Goal: Task Accomplishment & Management: Manage account settings

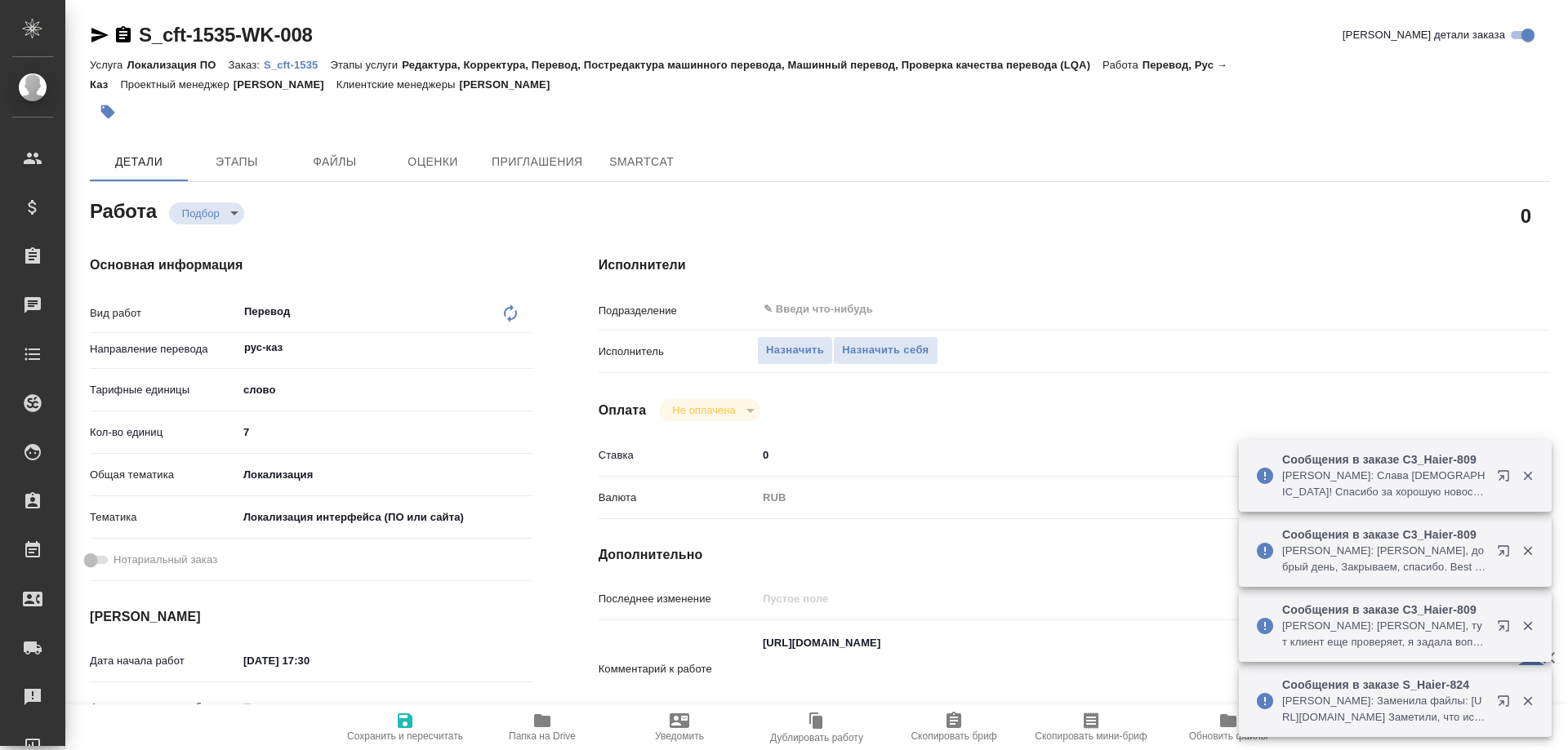
type textarea "x"
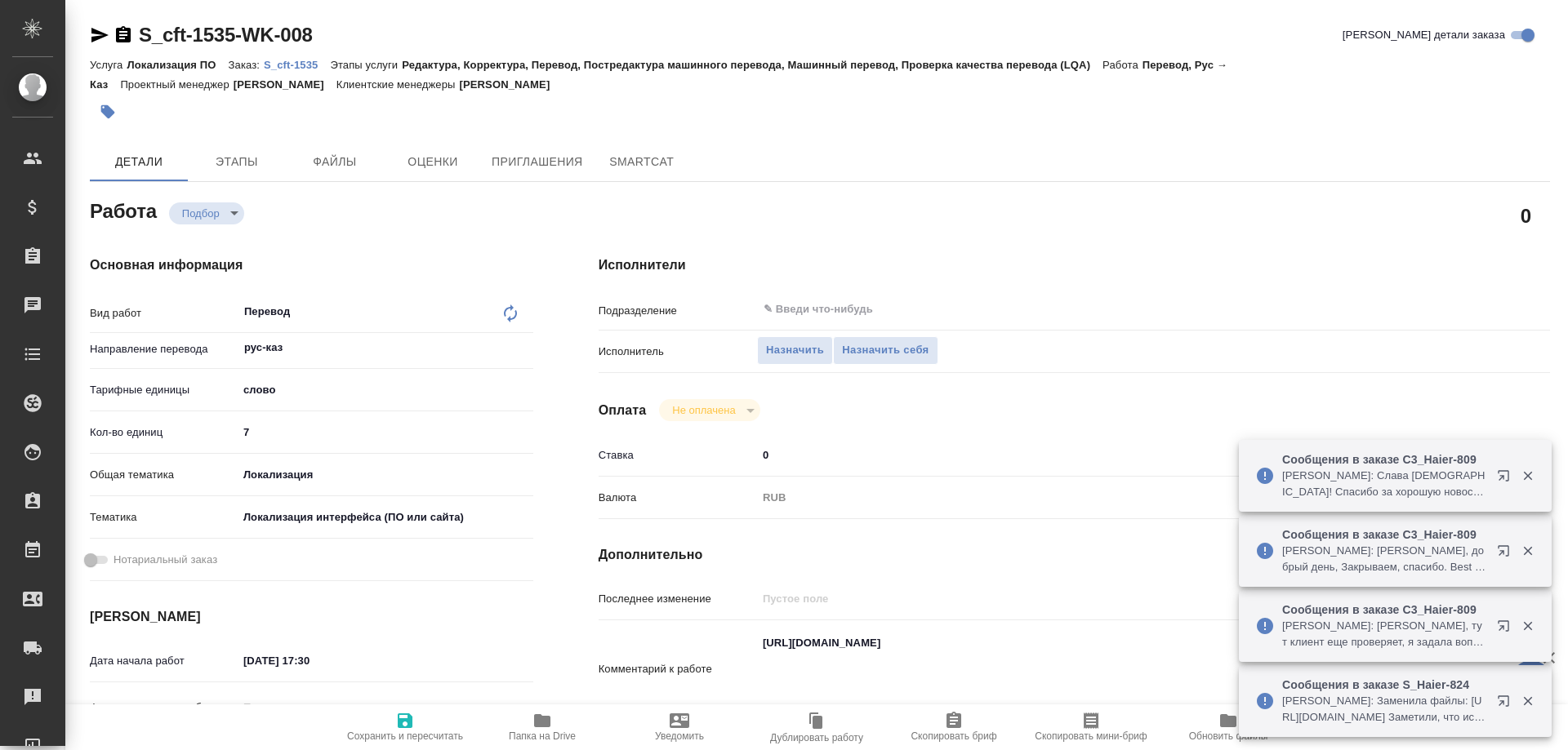
type textarea "x"
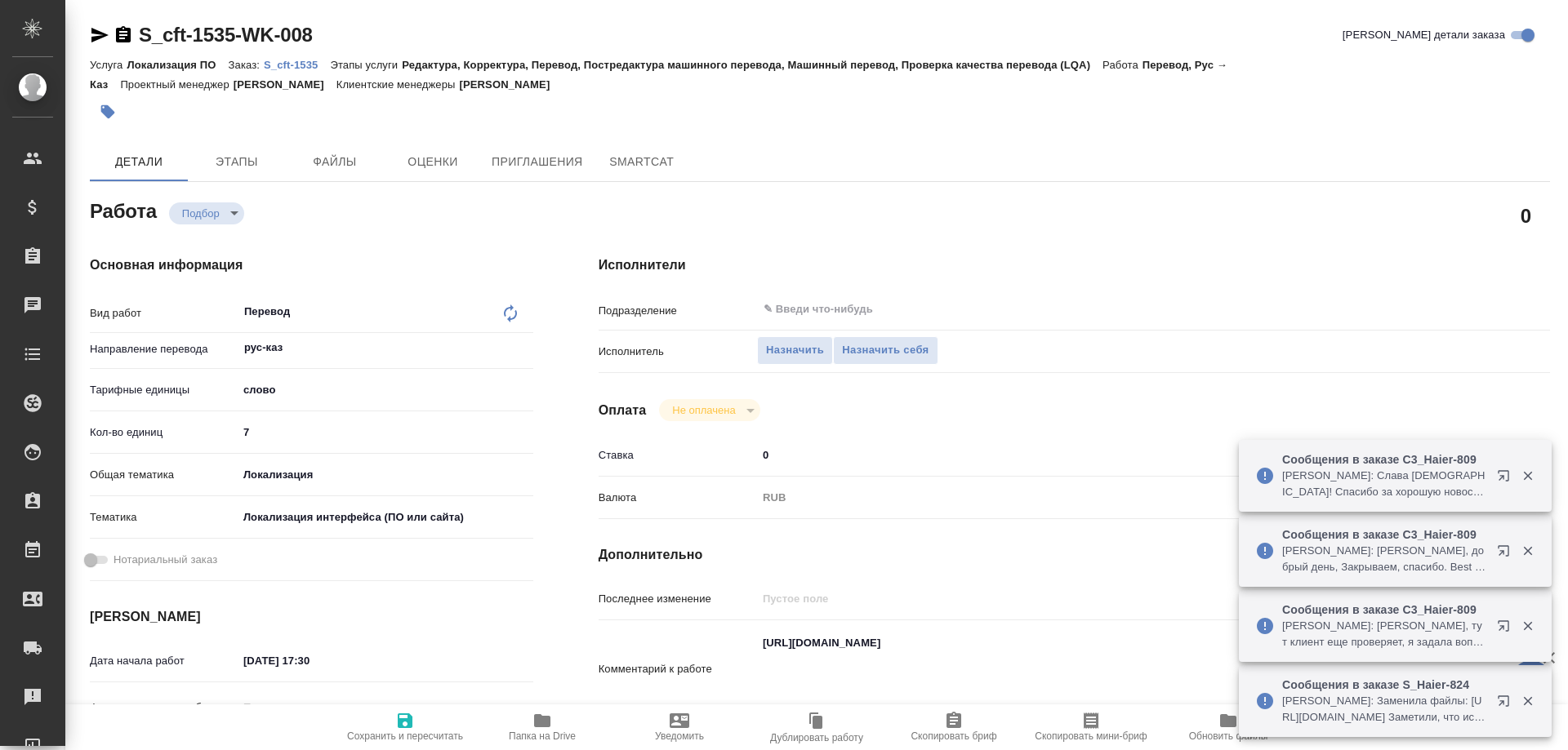
type textarea "x"
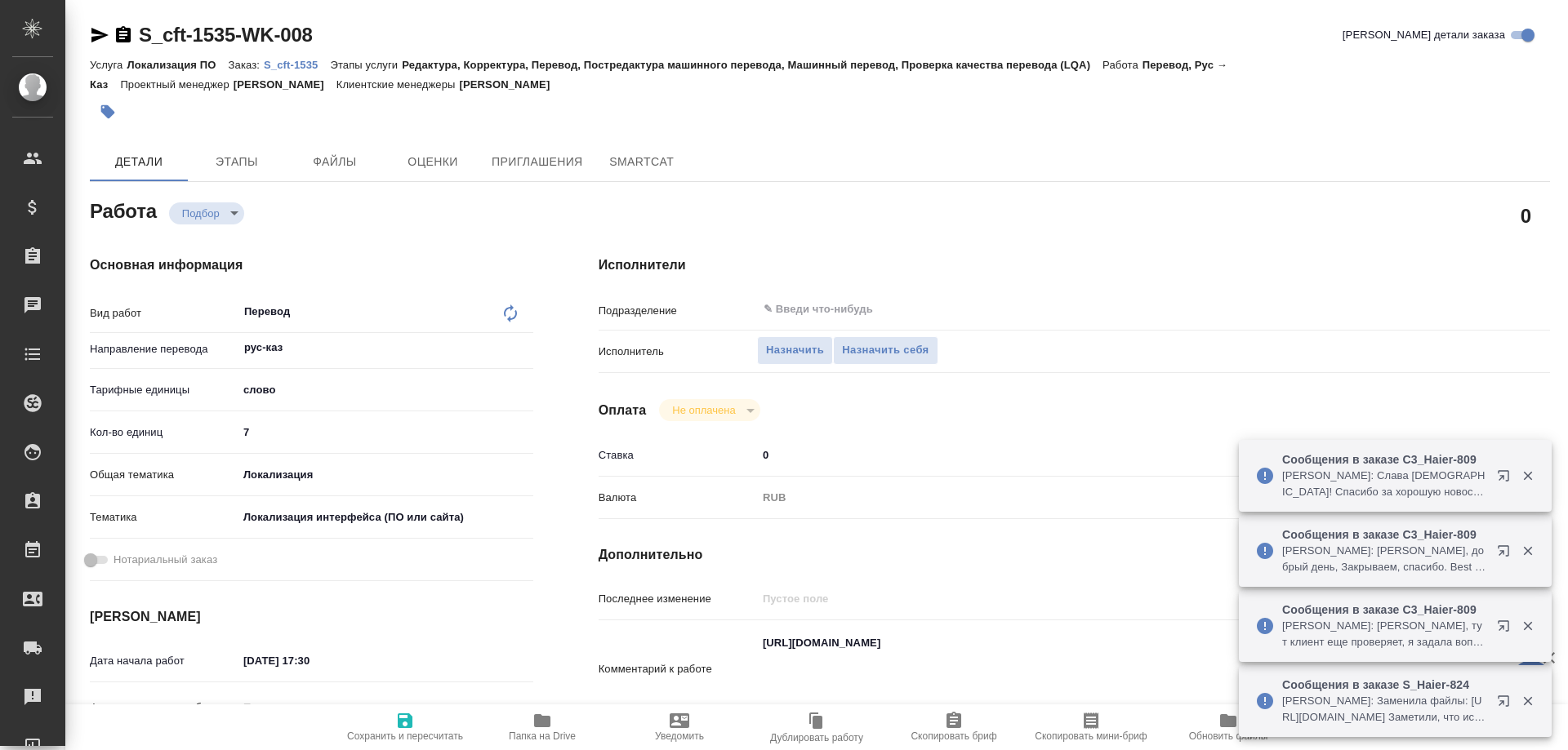
type textarea "x"
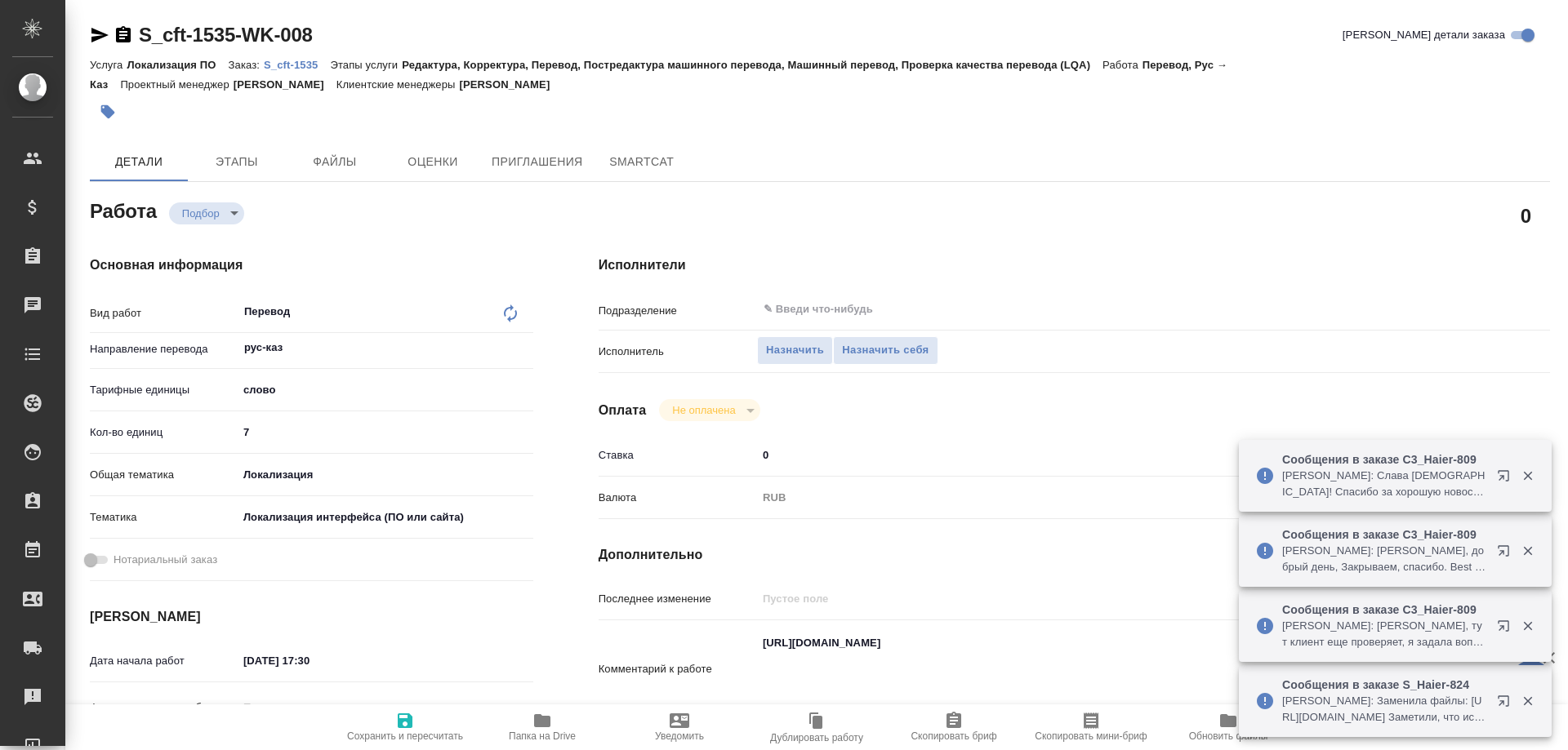
type textarea "x"
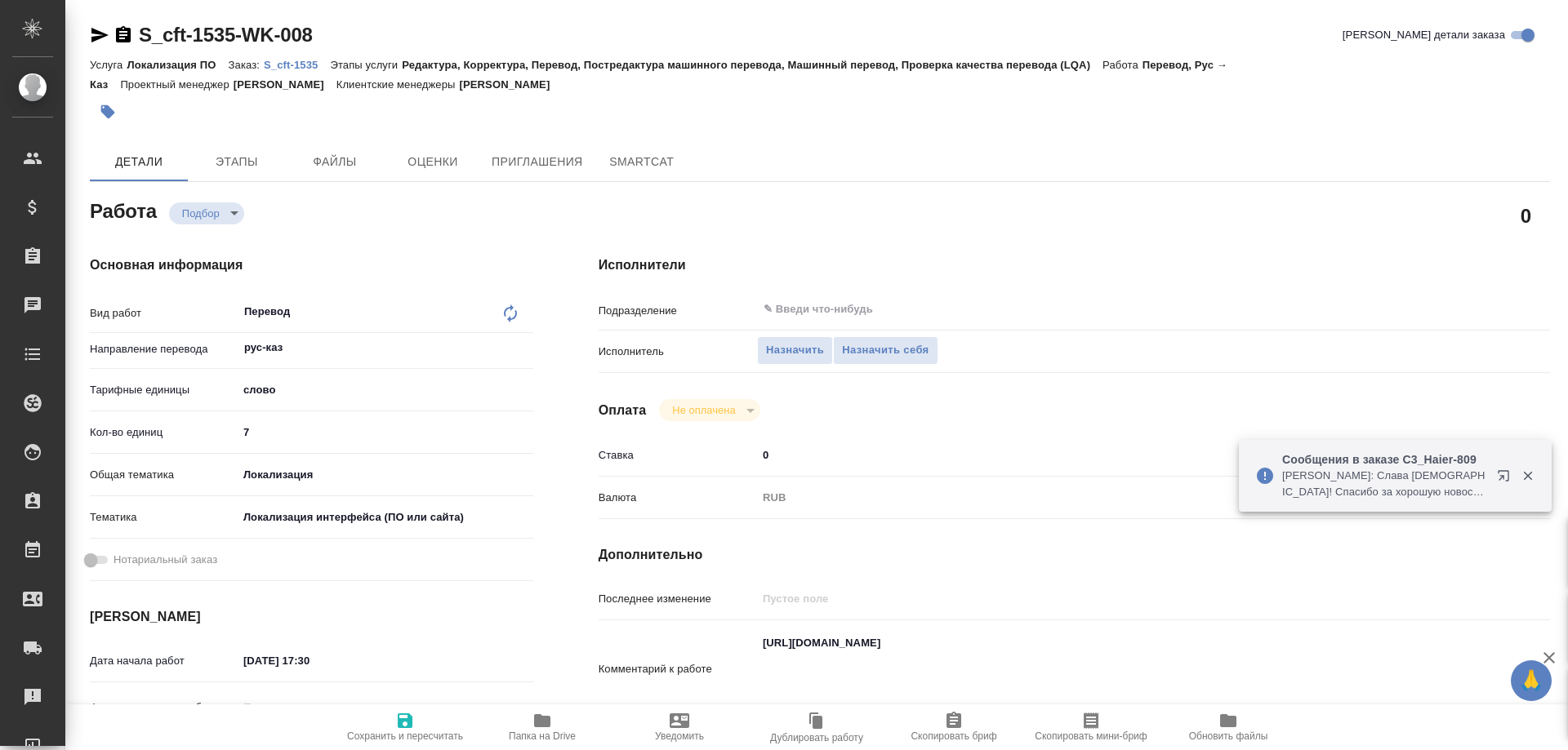
click at [1437, 457] on p "Сообщения в заказе C3_Haier-809" at bounding box center [1384, 460] width 204 height 16
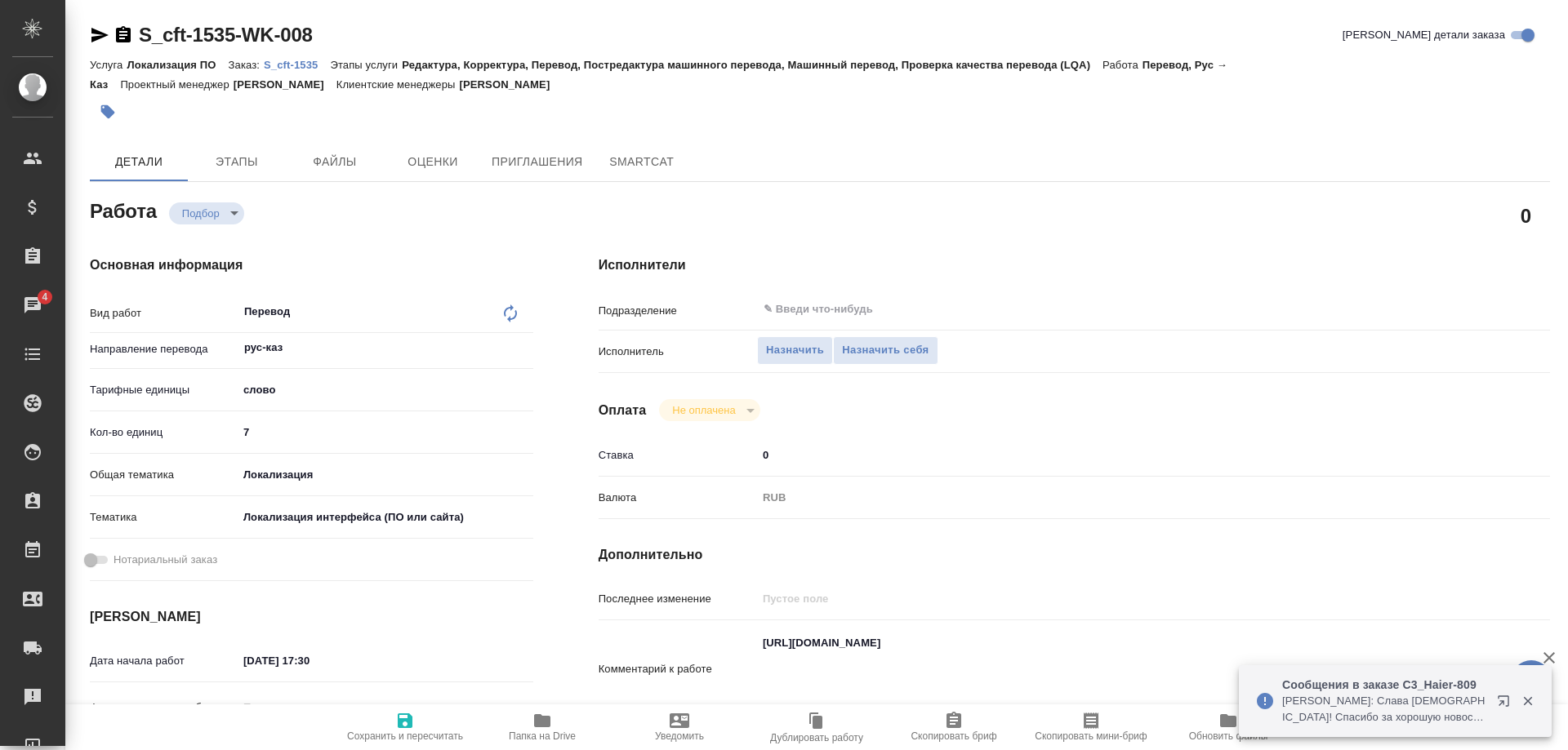
click at [1495, 698] on button "button" at bounding box center [1506, 705] width 39 height 39
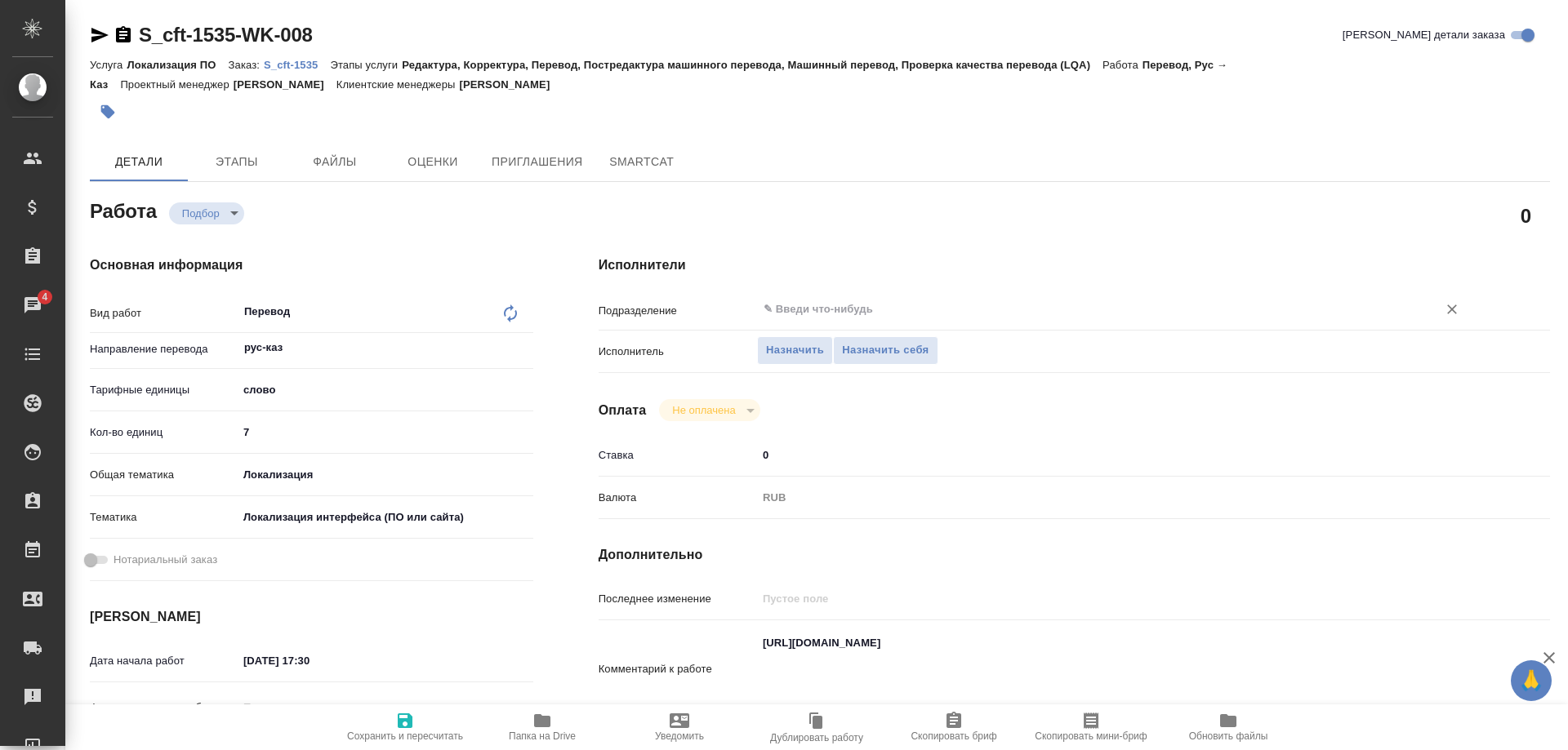
click at [821, 300] on input "text" at bounding box center [1086, 309] width 649 height 20
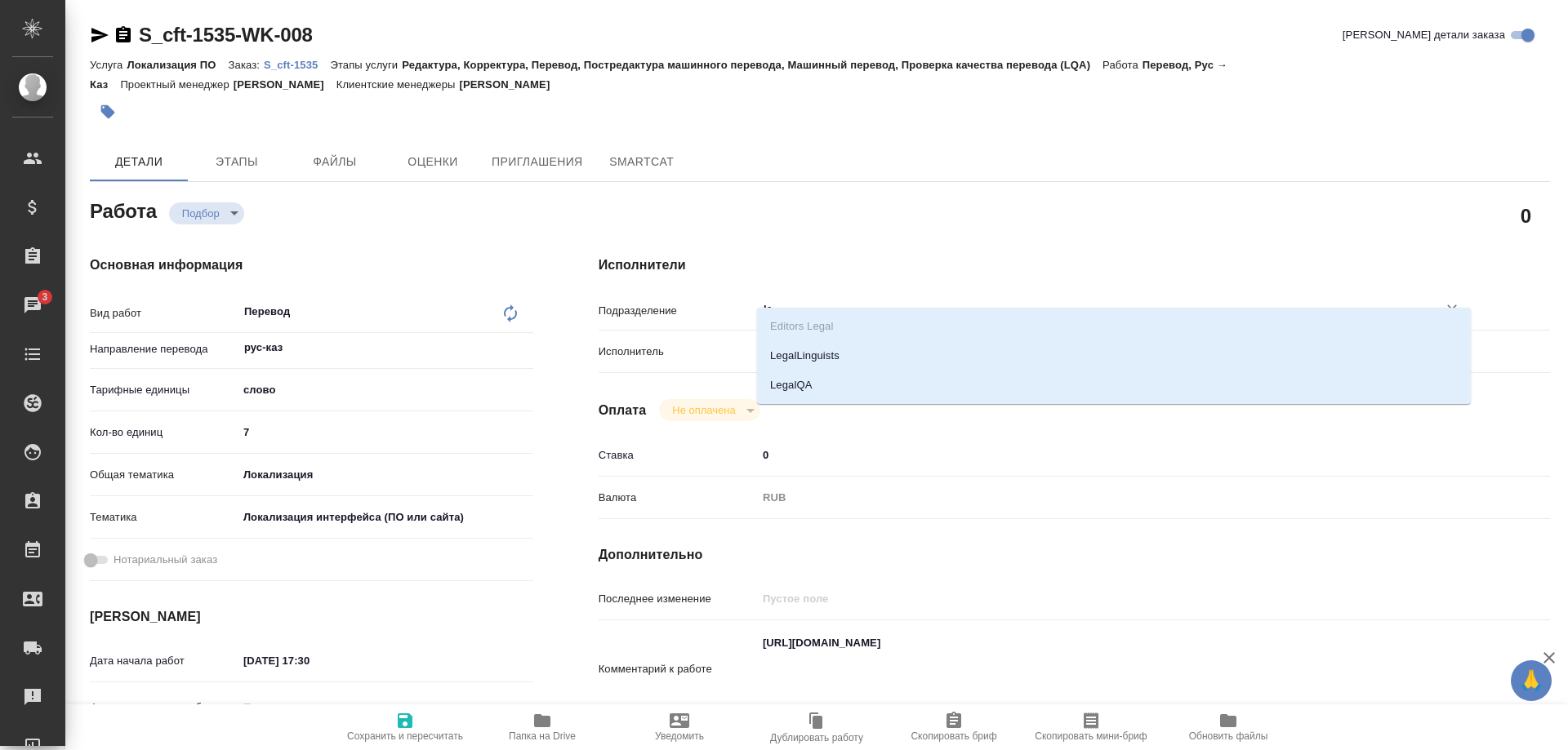
type input "leg"
click at [800, 382] on li "LegalQA" at bounding box center [1113, 386] width 713 height 30
type textarea "x"
type input "LegalQA"
type textarea "x"
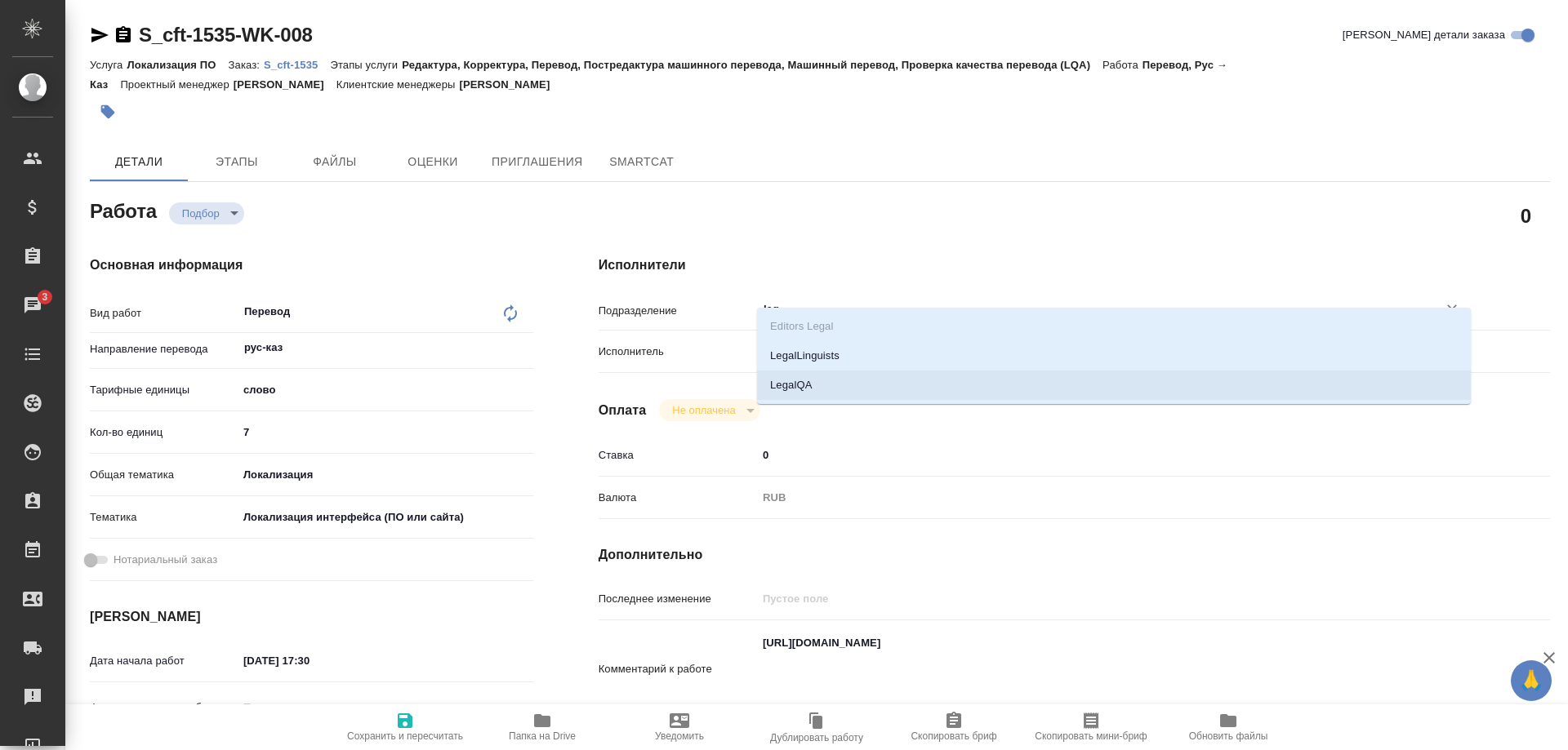
type textarea "x"
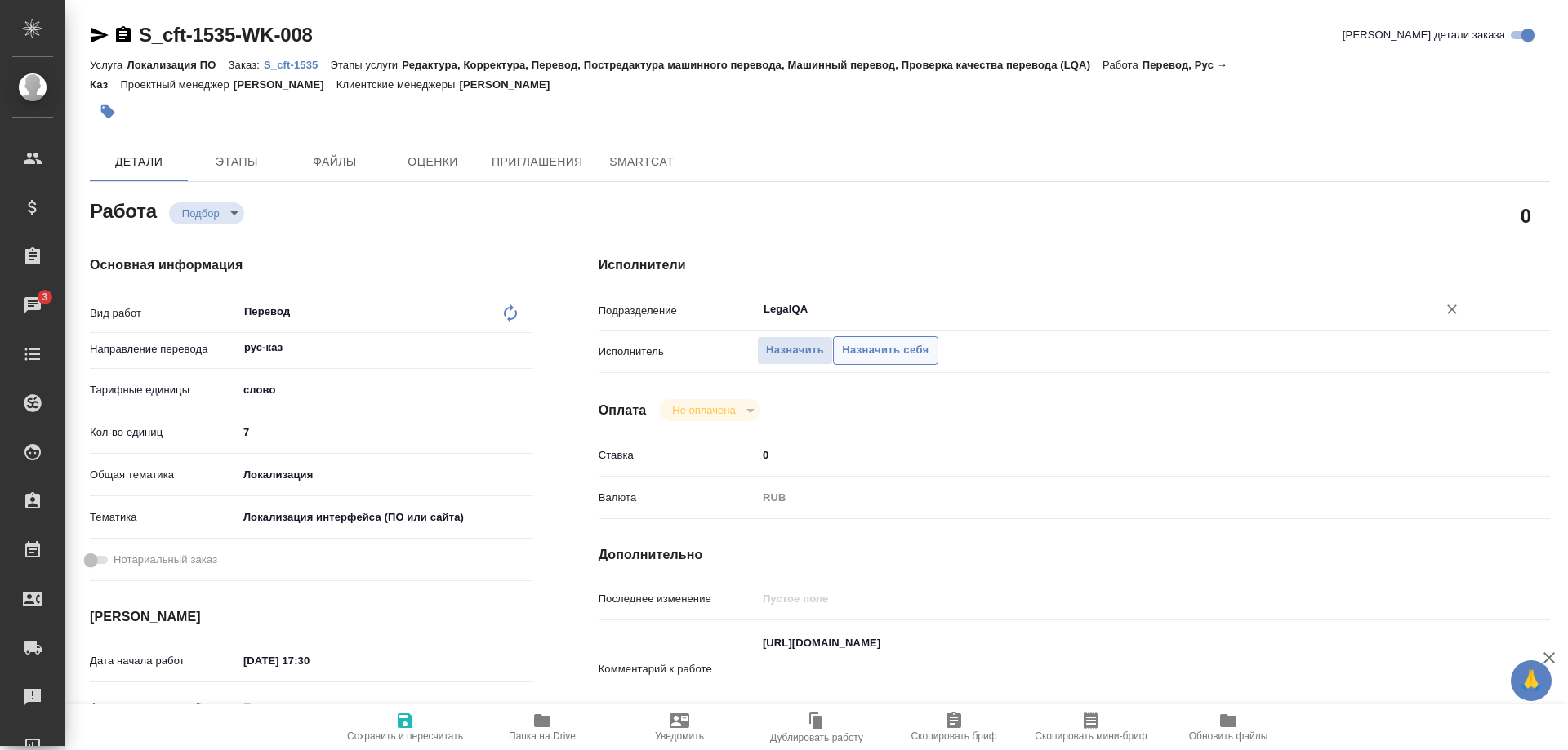
type input "LegalQA"
click at [897, 341] on span "Назначить себя" at bounding box center [885, 350] width 86 height 19
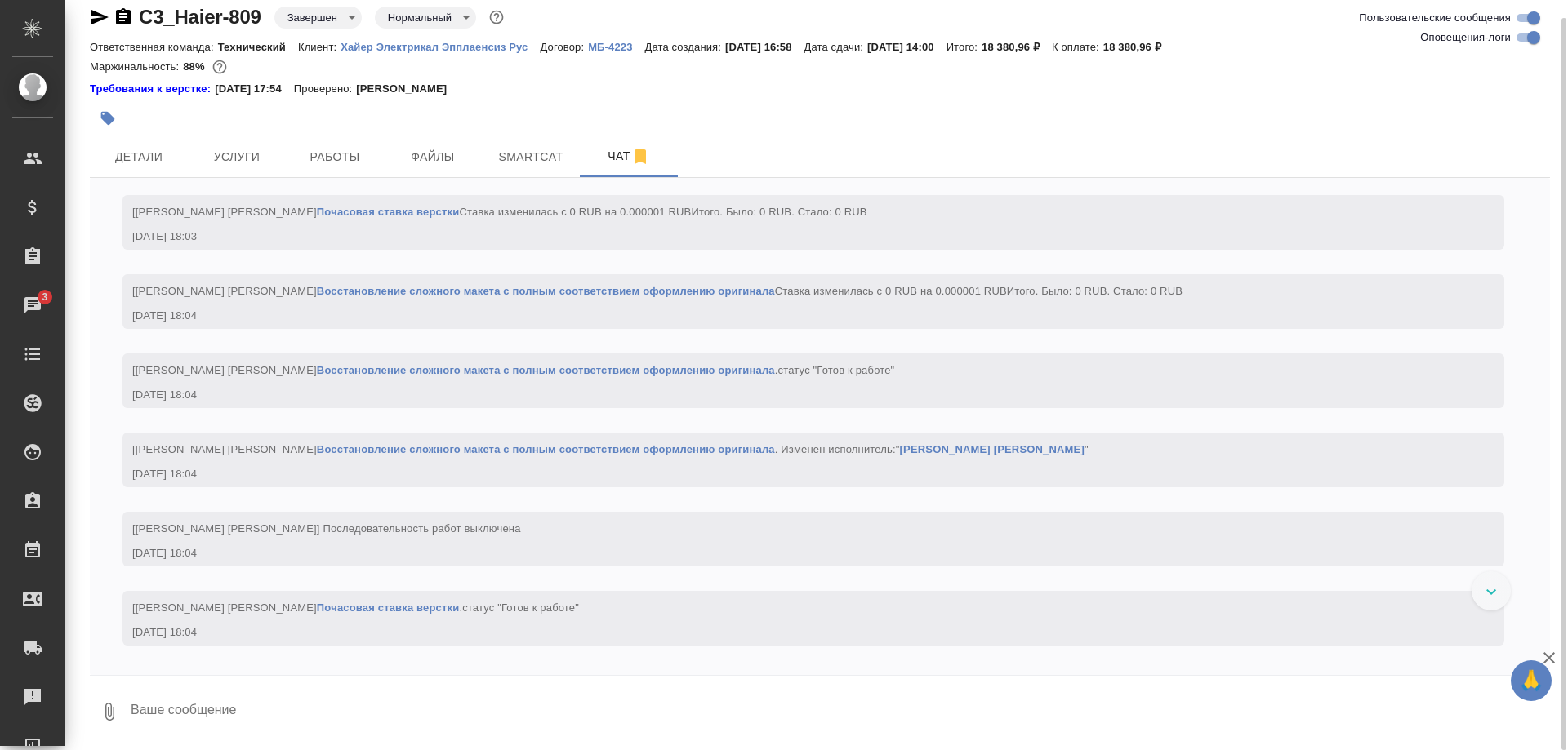
scroll to position [3664, 0]
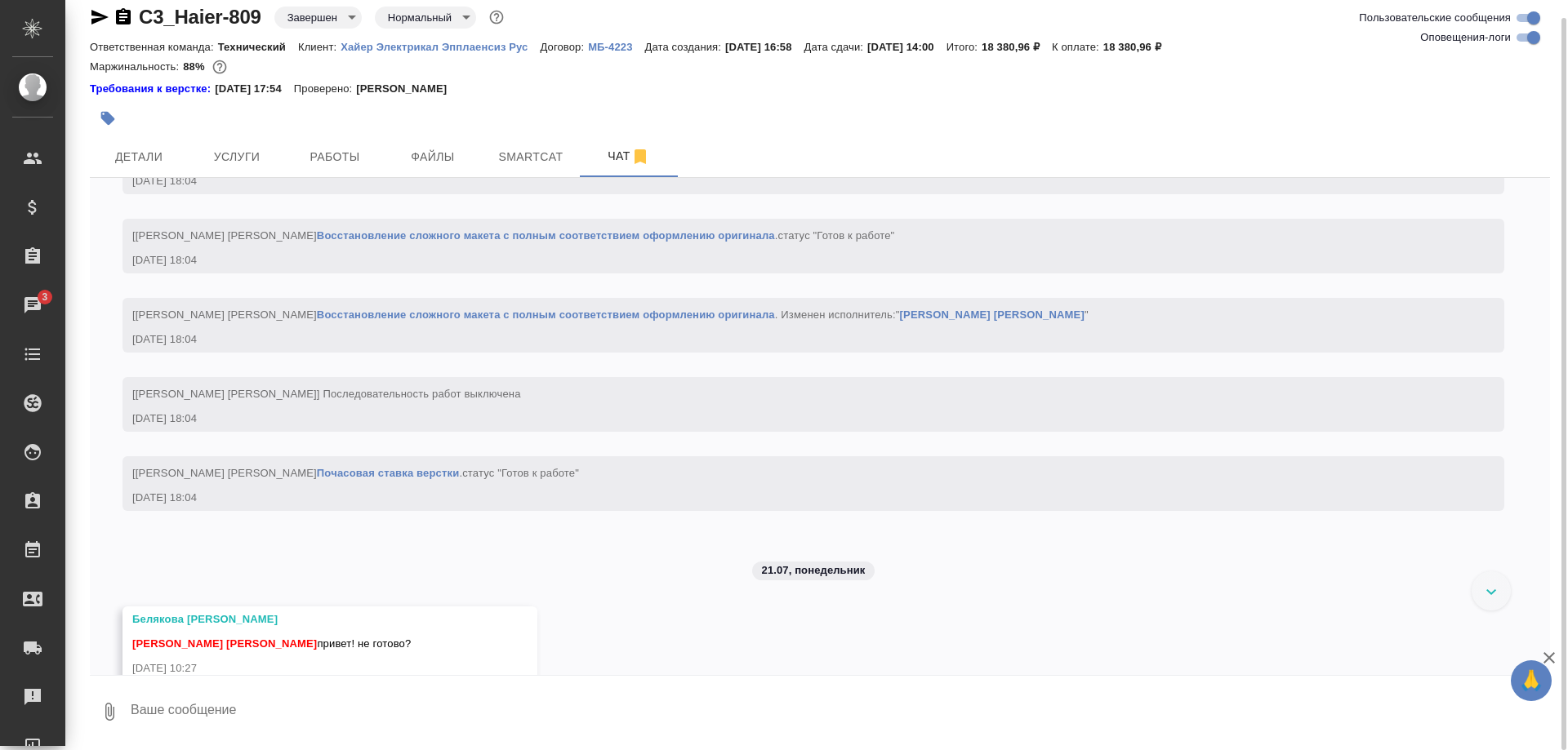
click at [1470, 511] on div "[Малофеева Екатерина] Работа Почасовая ставка верстки . статус "Готов к работе"…" at bounding box center [813, 483] width 1382 height 55
click at [1479, 598] on div at bounding box center [1492, 591] width 39 height 39
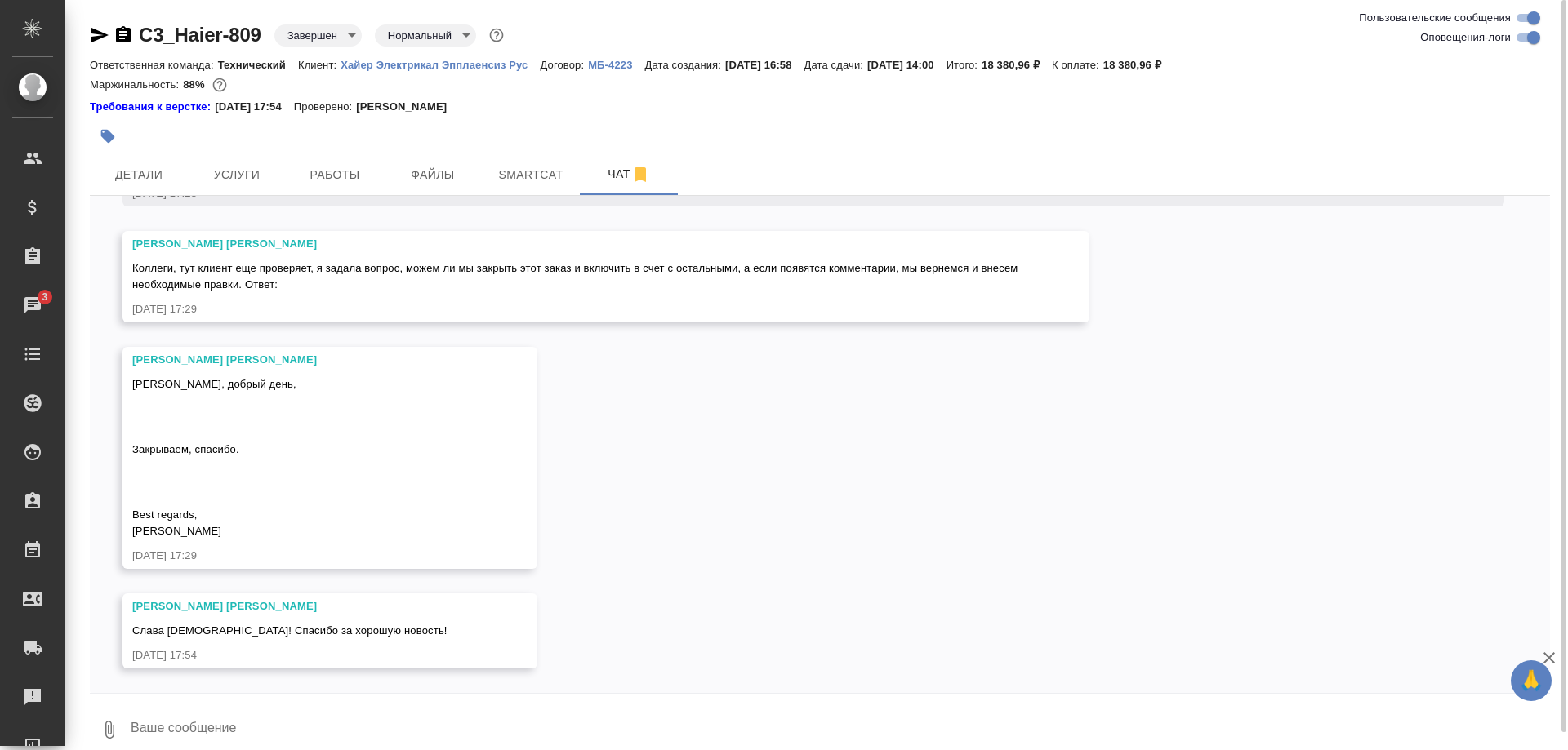
scroll to position [41111, 0]
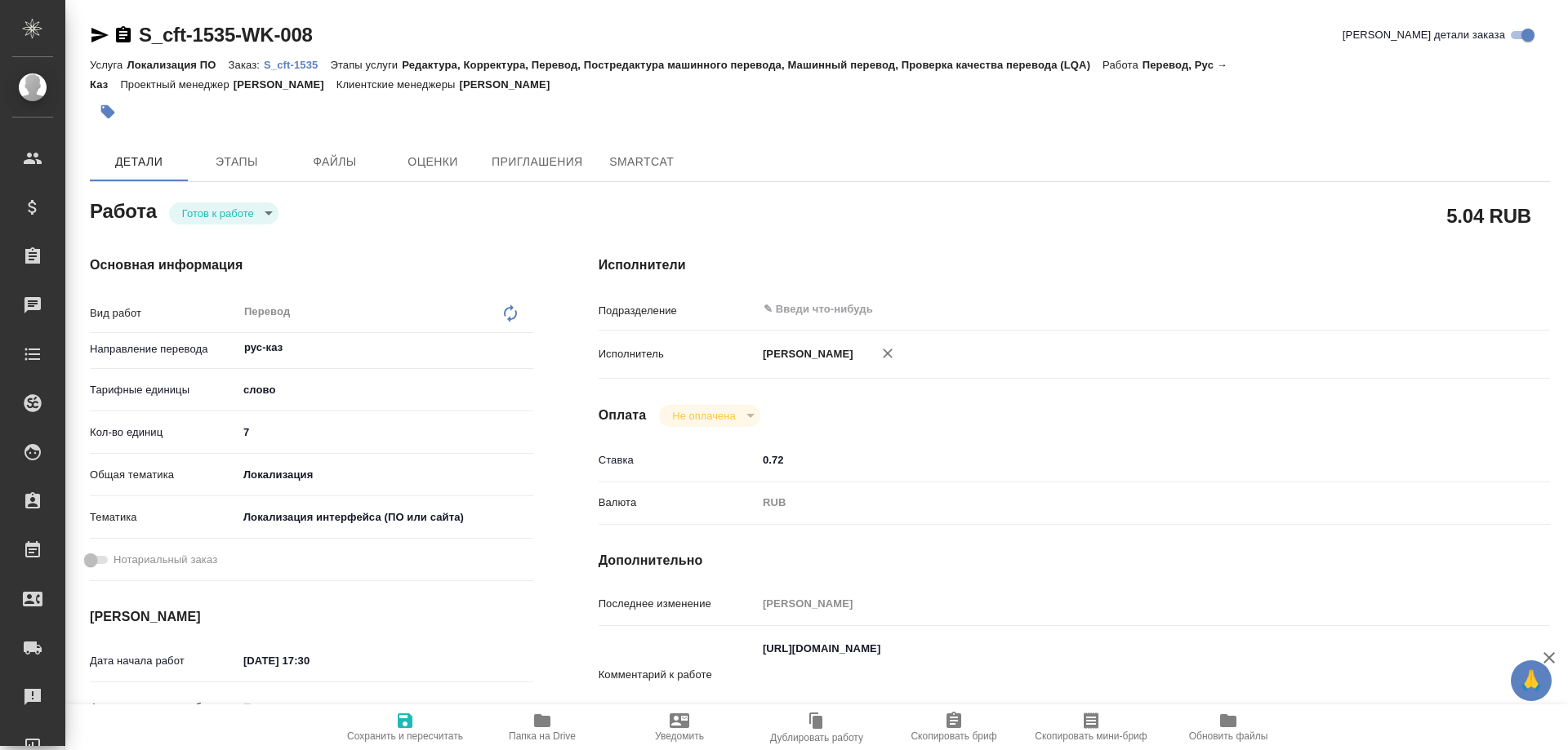
type textarea "x"
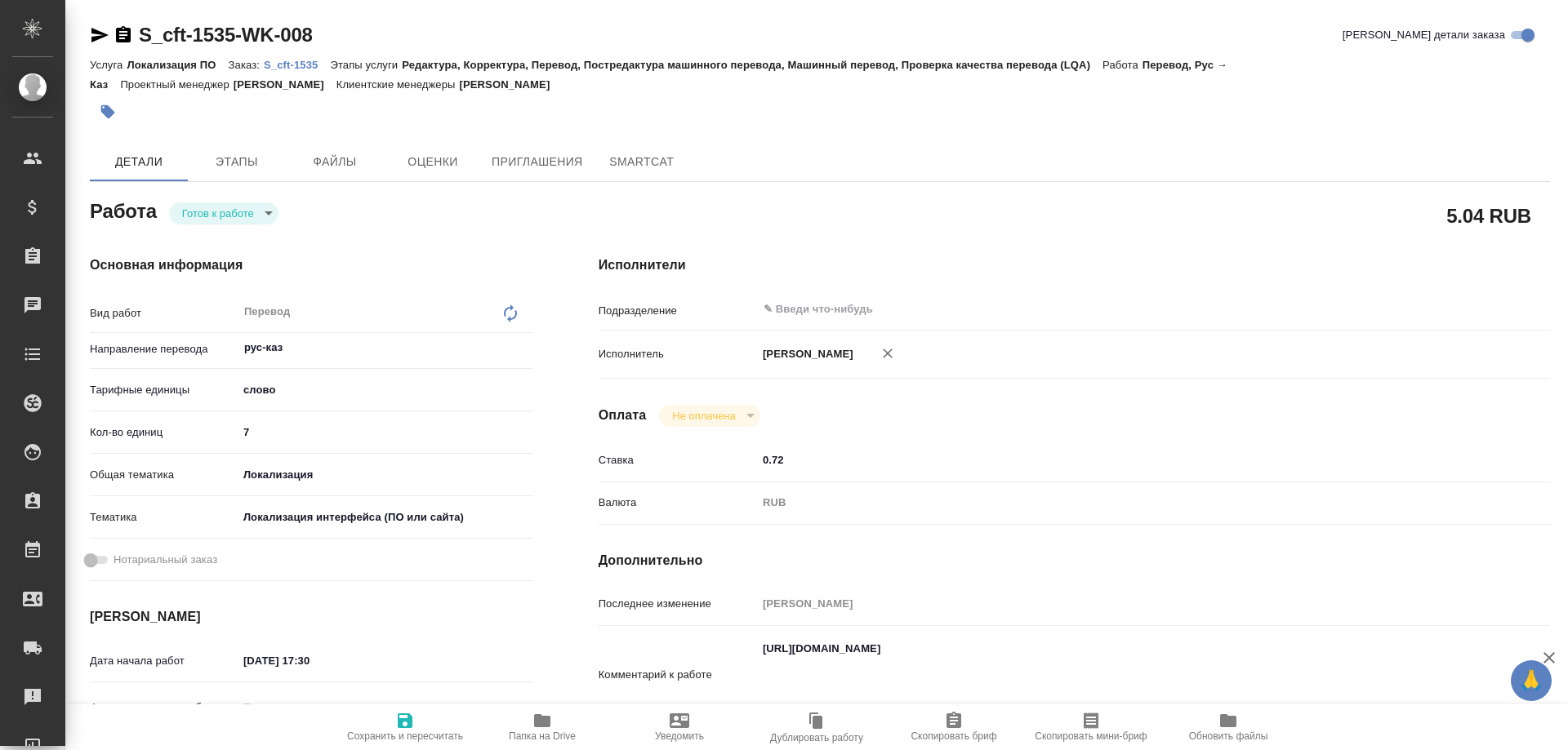
type textarea "x"
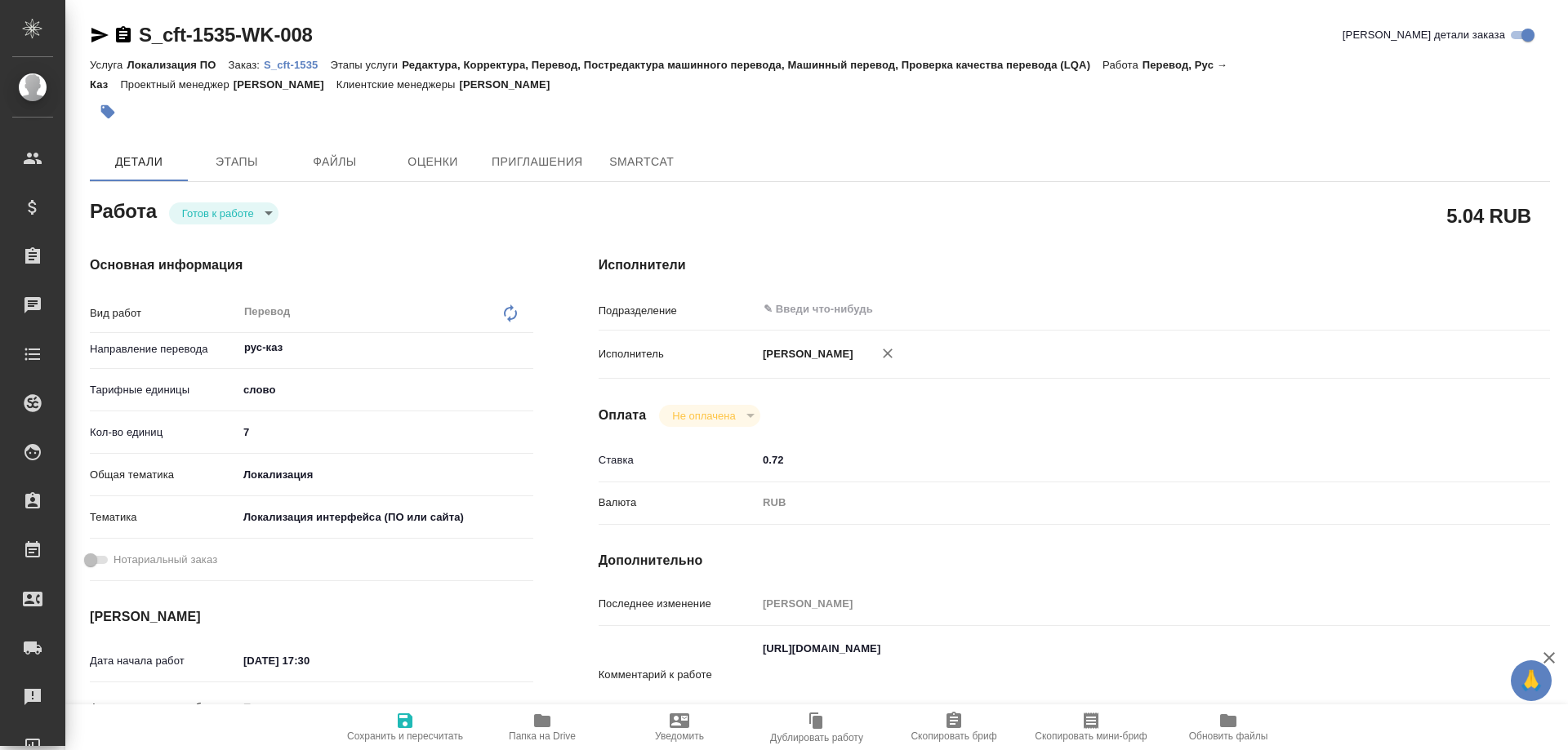
type textarea "x"
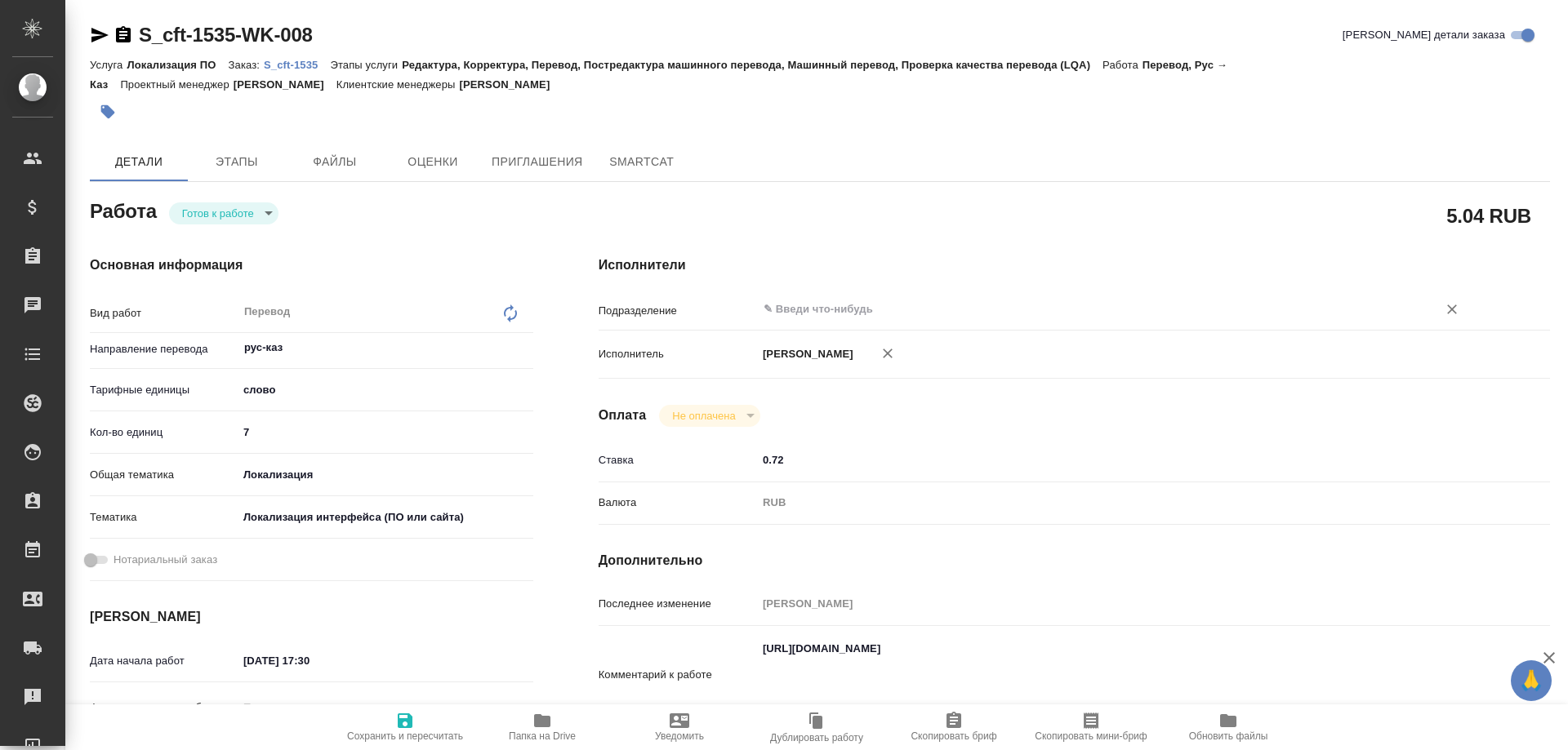
type textarea "x"
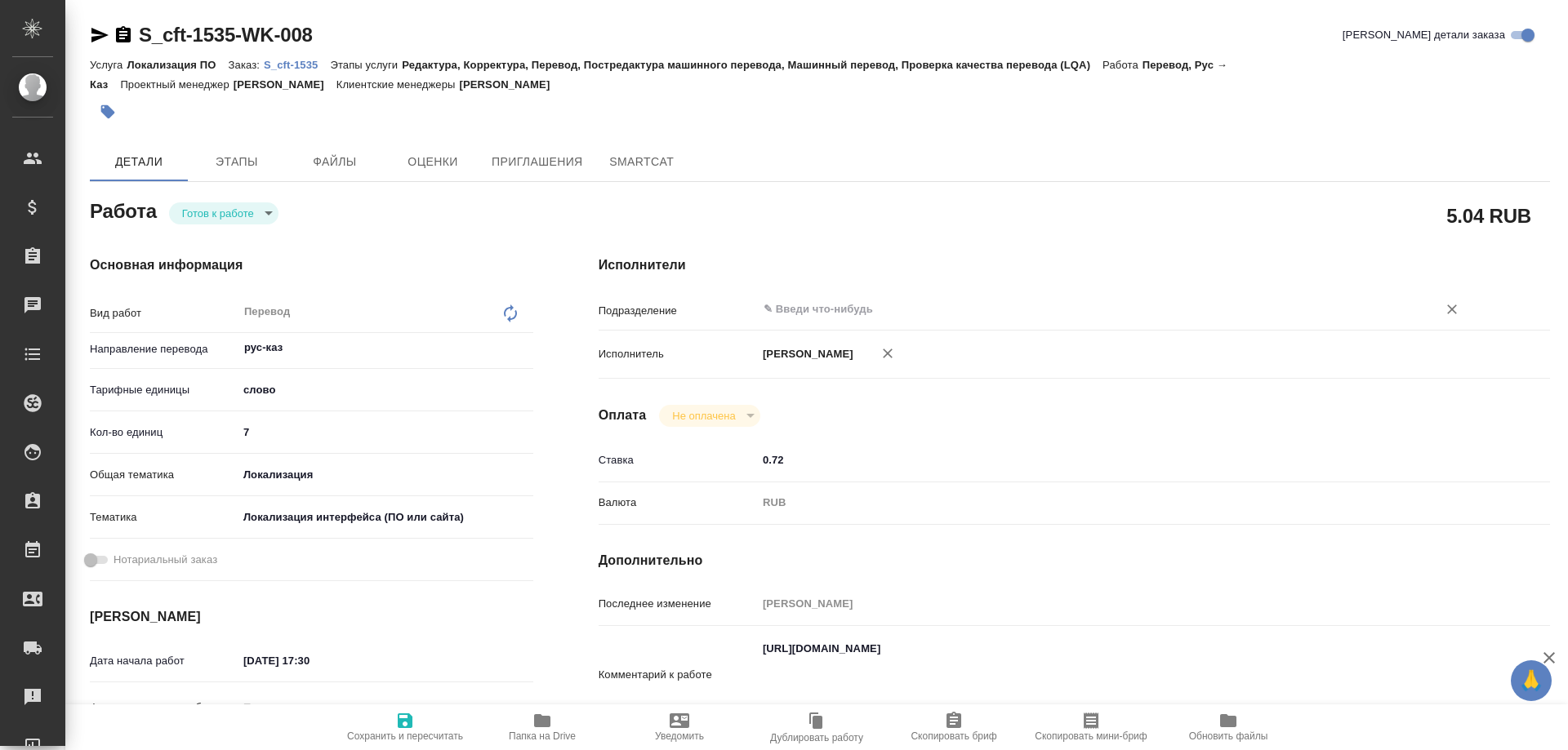
click at [802, 300] on input "text" at bounding box center [1086, 309] width 649 height 20
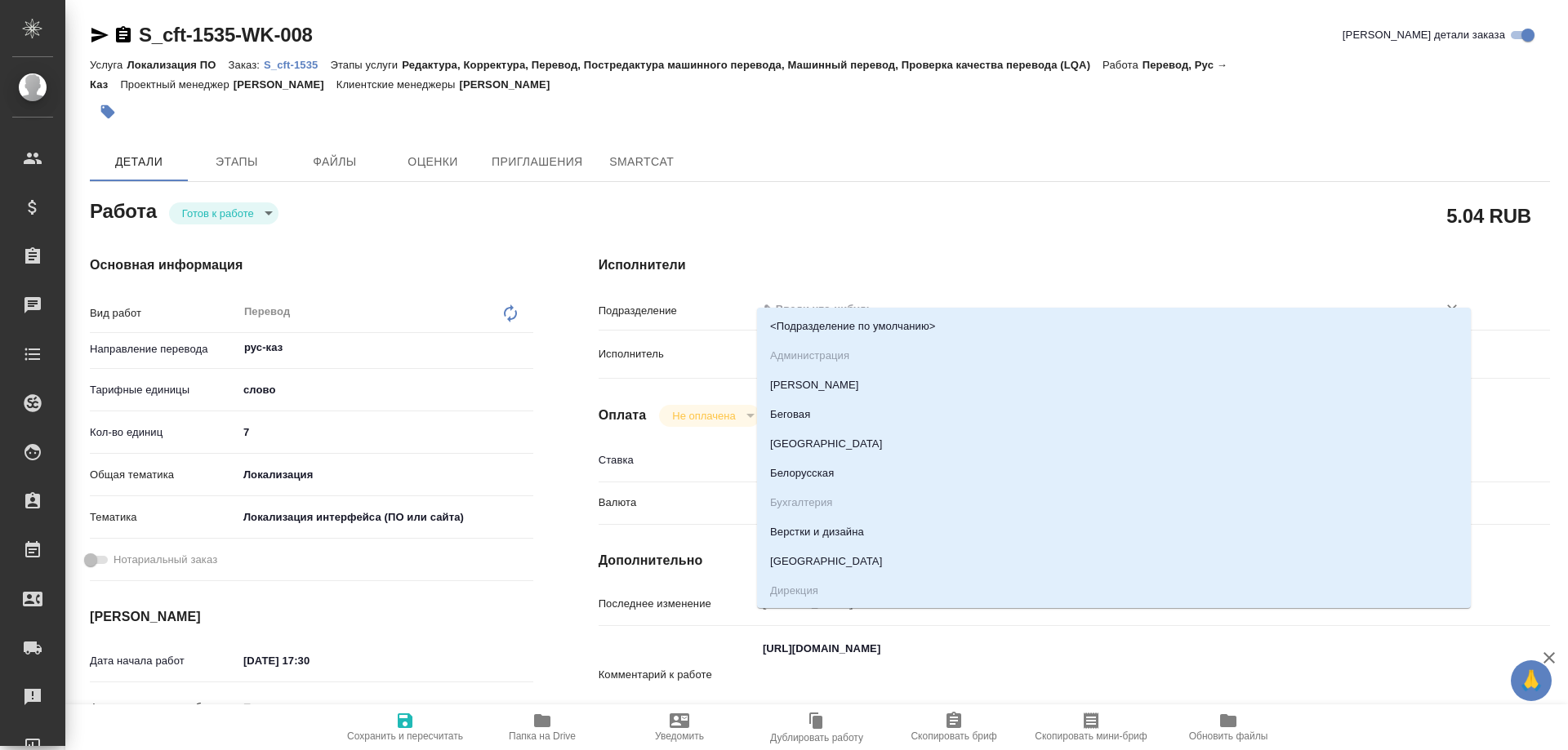
type textarea "x"
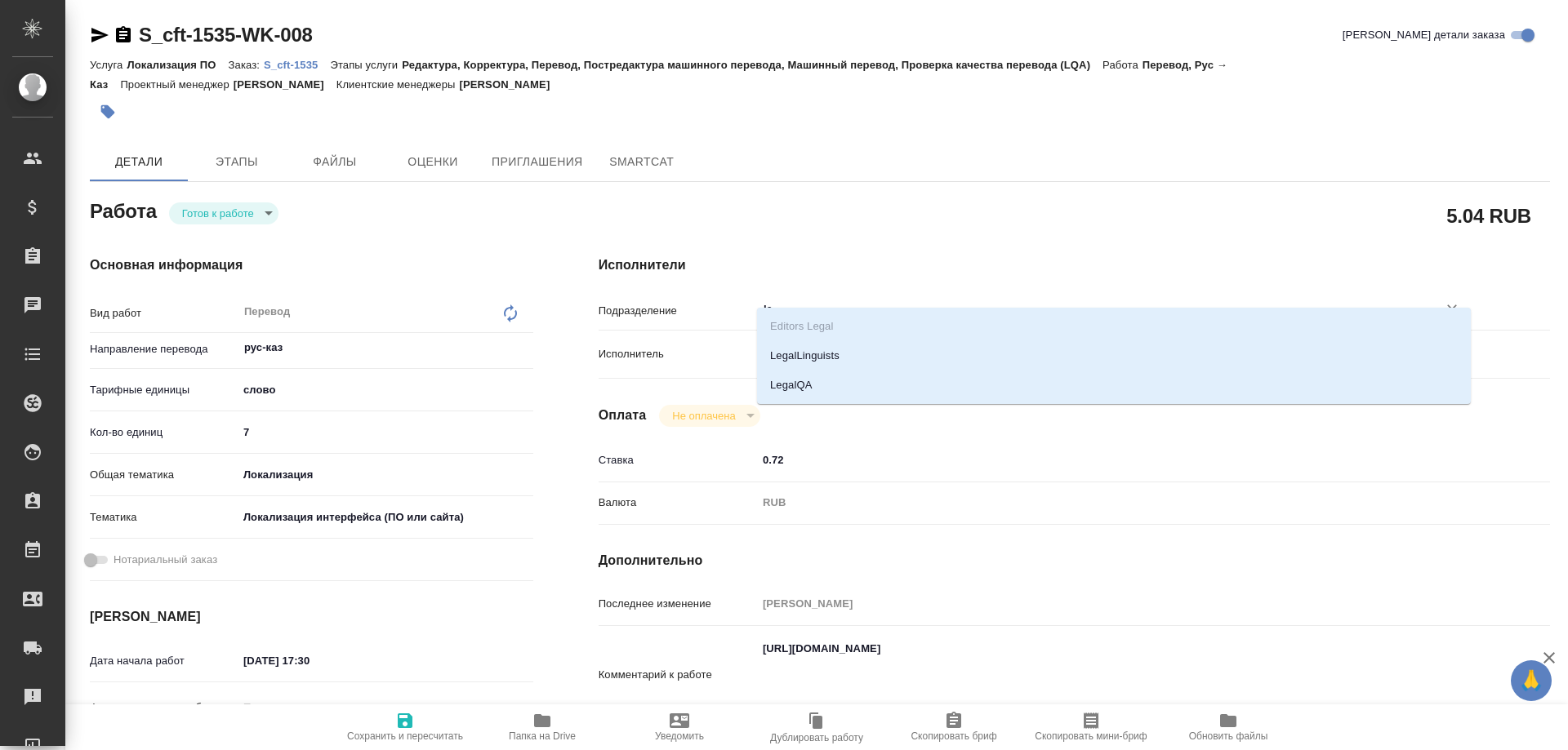
type input "leg"
drag, startPoint x: 774, startPoint y: 382, endPoint x: 685, endPoint y: 481, distance: 133.1
click at [774, 383] on li "LegalQA" at bounding box center [1113, 386] width 713 height 30
type textarea "x"
type input "LegalQA"
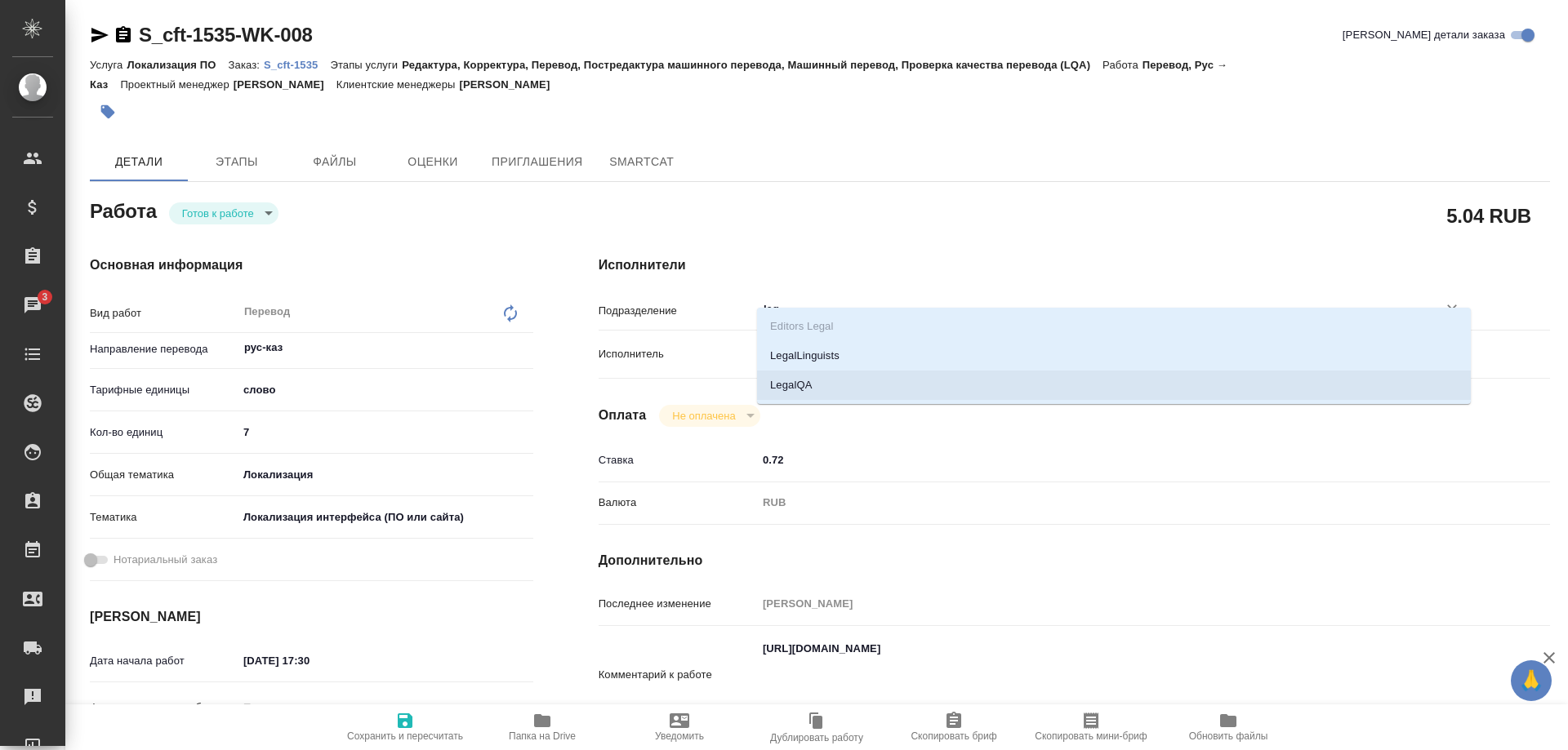
type textarea "x"
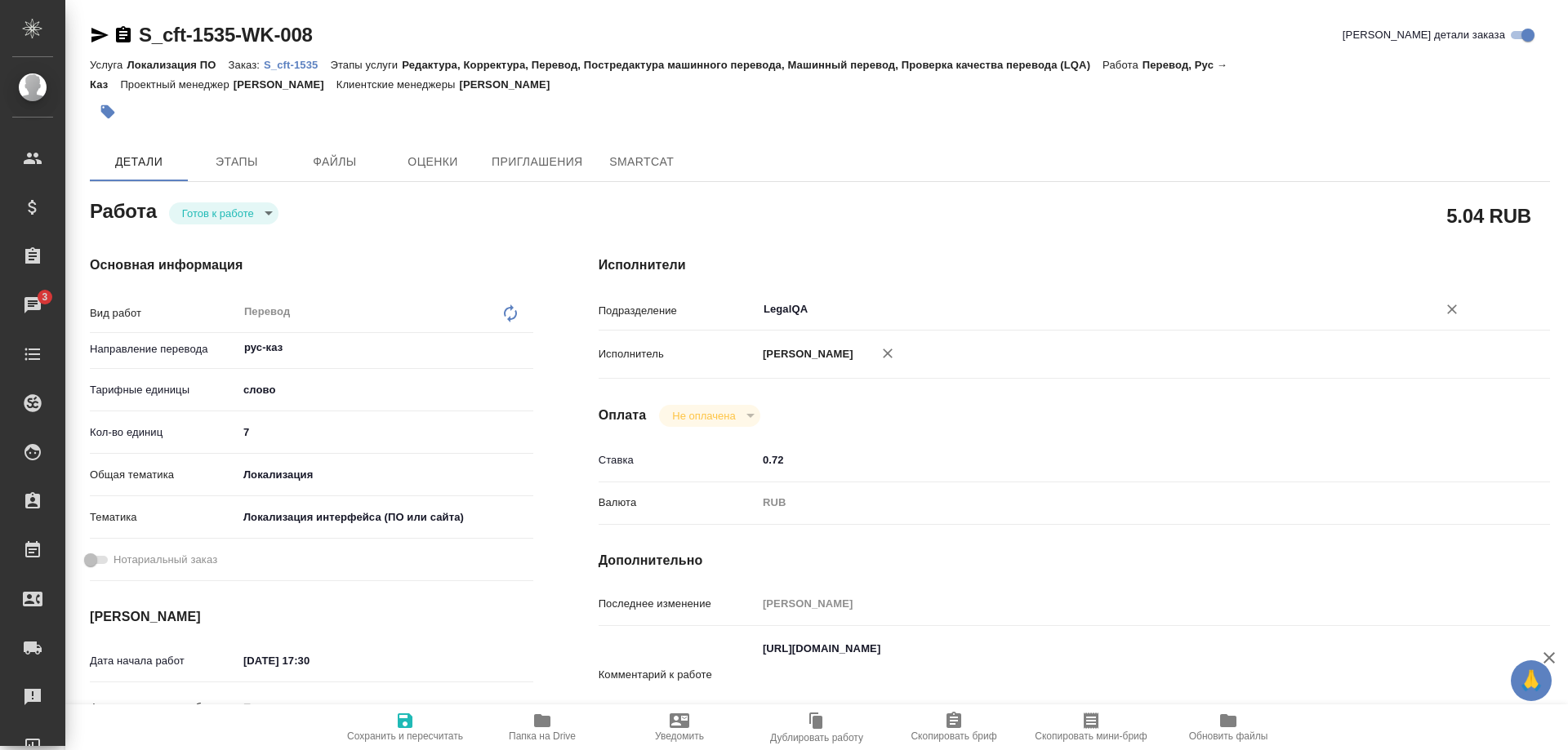
type input "LegalQA"
click at [403, 725] on icon "button" at bounding box center [405, 720] width 20 height 20
type textarea "x"
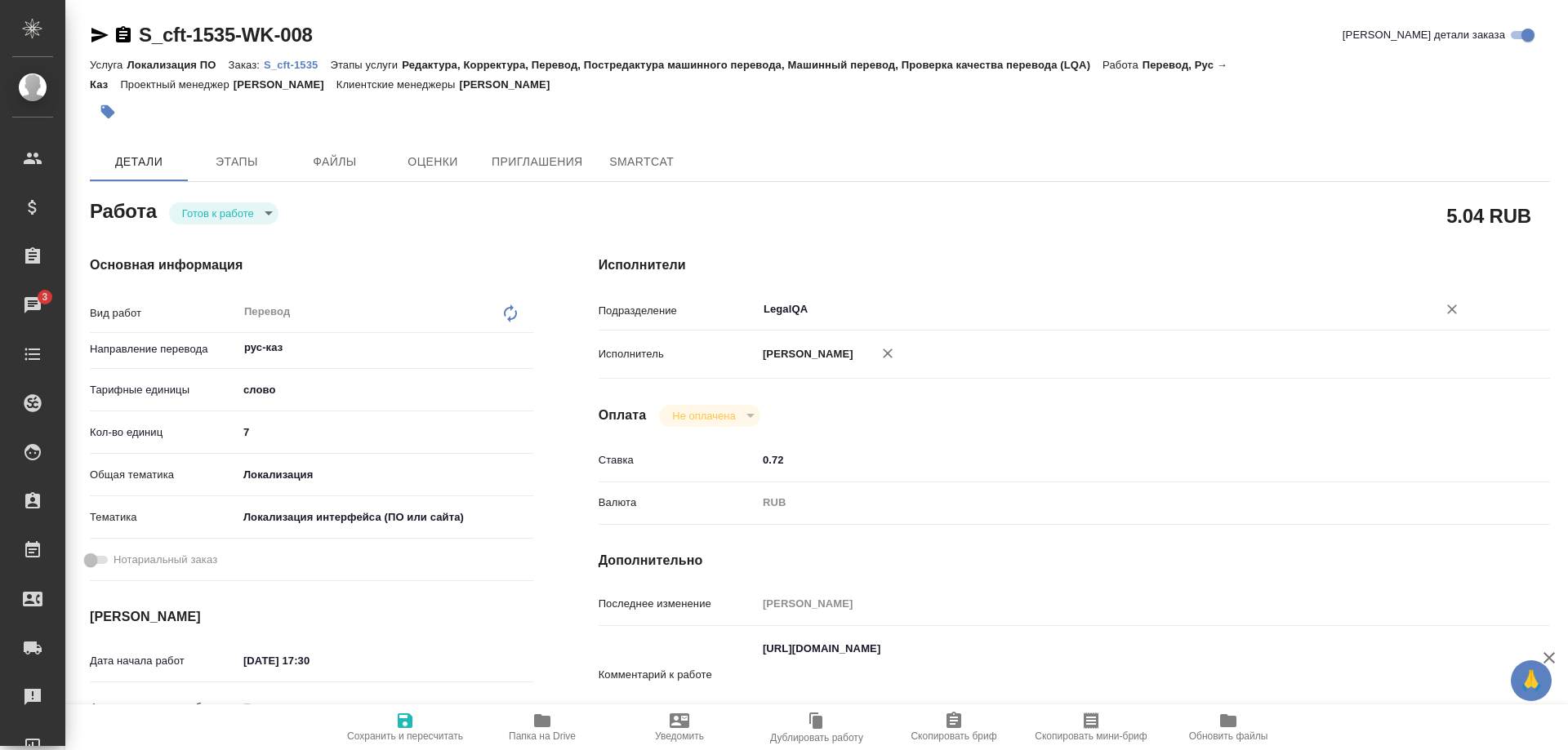
type textarea "x"
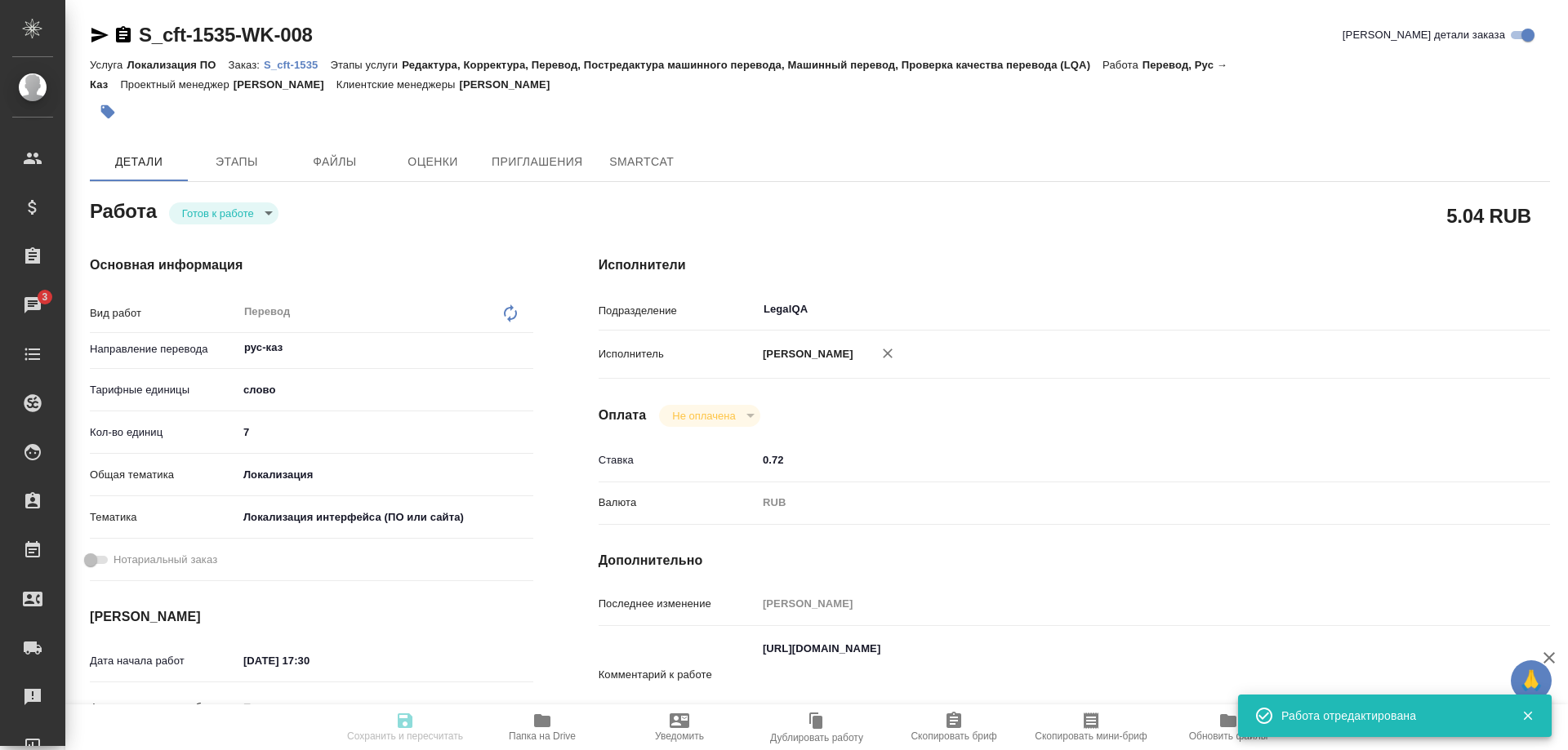
type input "readyForWork"
type textarea "Перевод"
type textarea "x"
type input "рус-каз"
type input "5a8b1489cc6b4906c91bfd90"
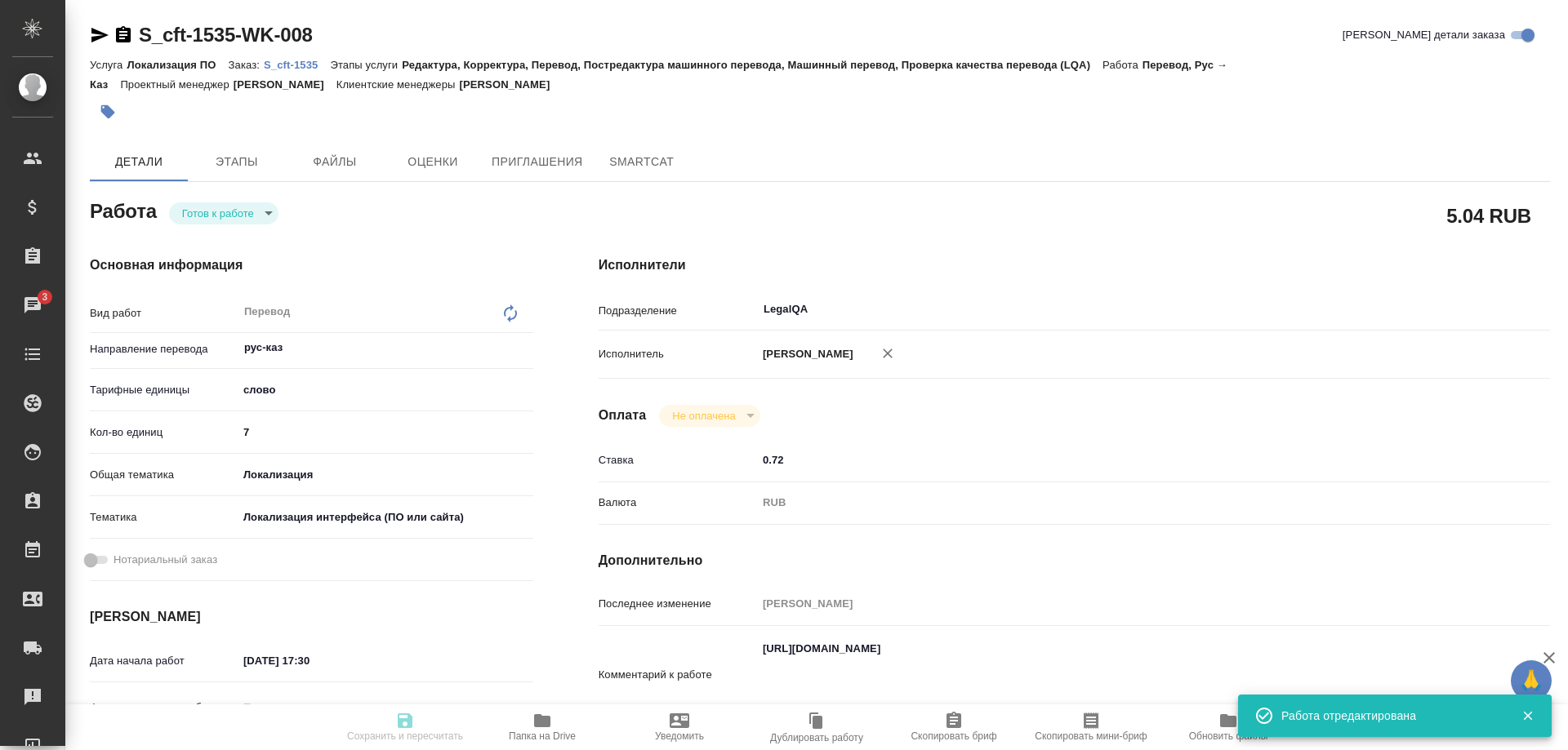
type input "7"
type input "local"
type input "5a8b8b956a9677013d343e0d"
type input "19.08.2025 17:30"
type input "20.08.2025 14:00"
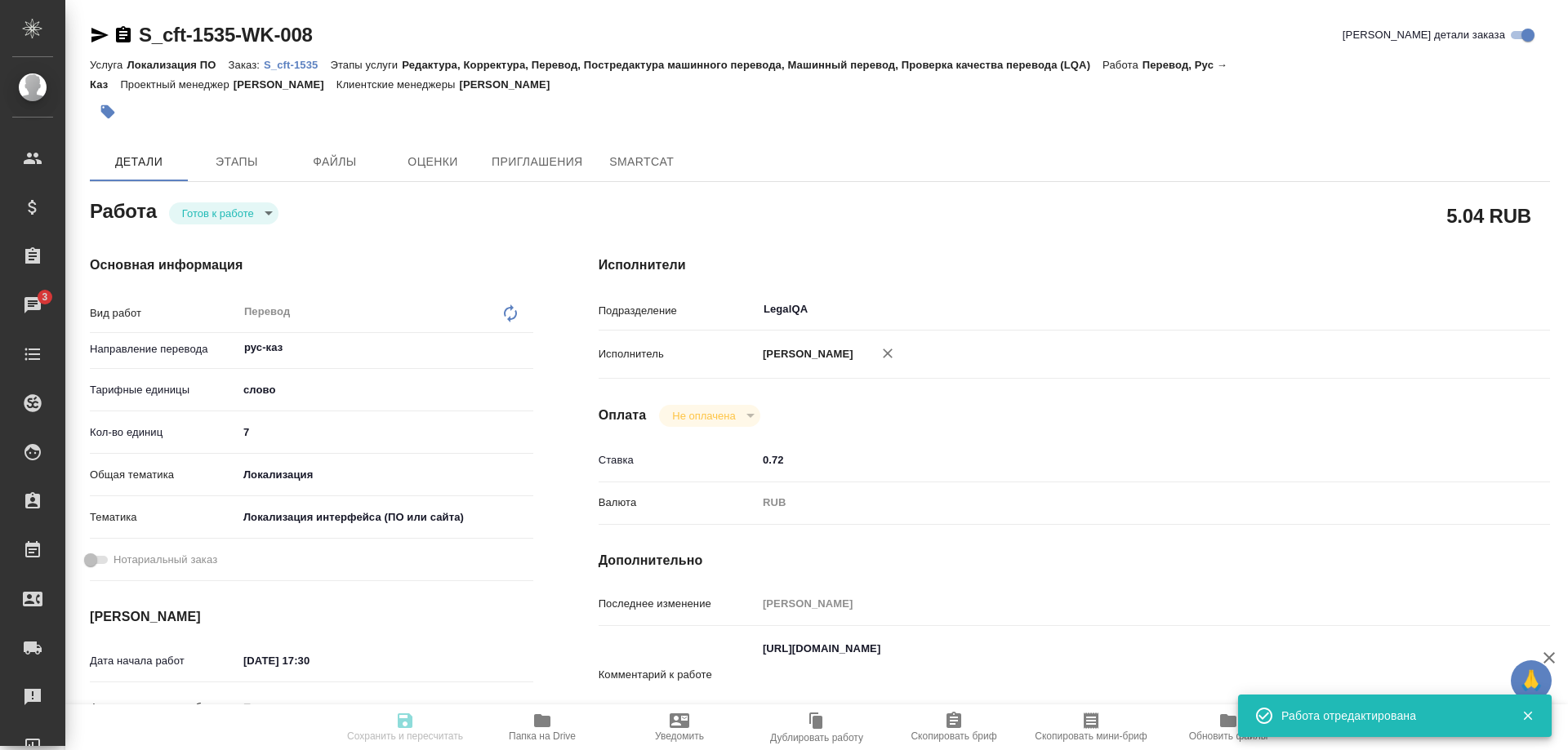
type input "21.08.2025 19:00"
type input "LegalQA"
type input "notPayed"
type input "0.72"
type input "RUB"
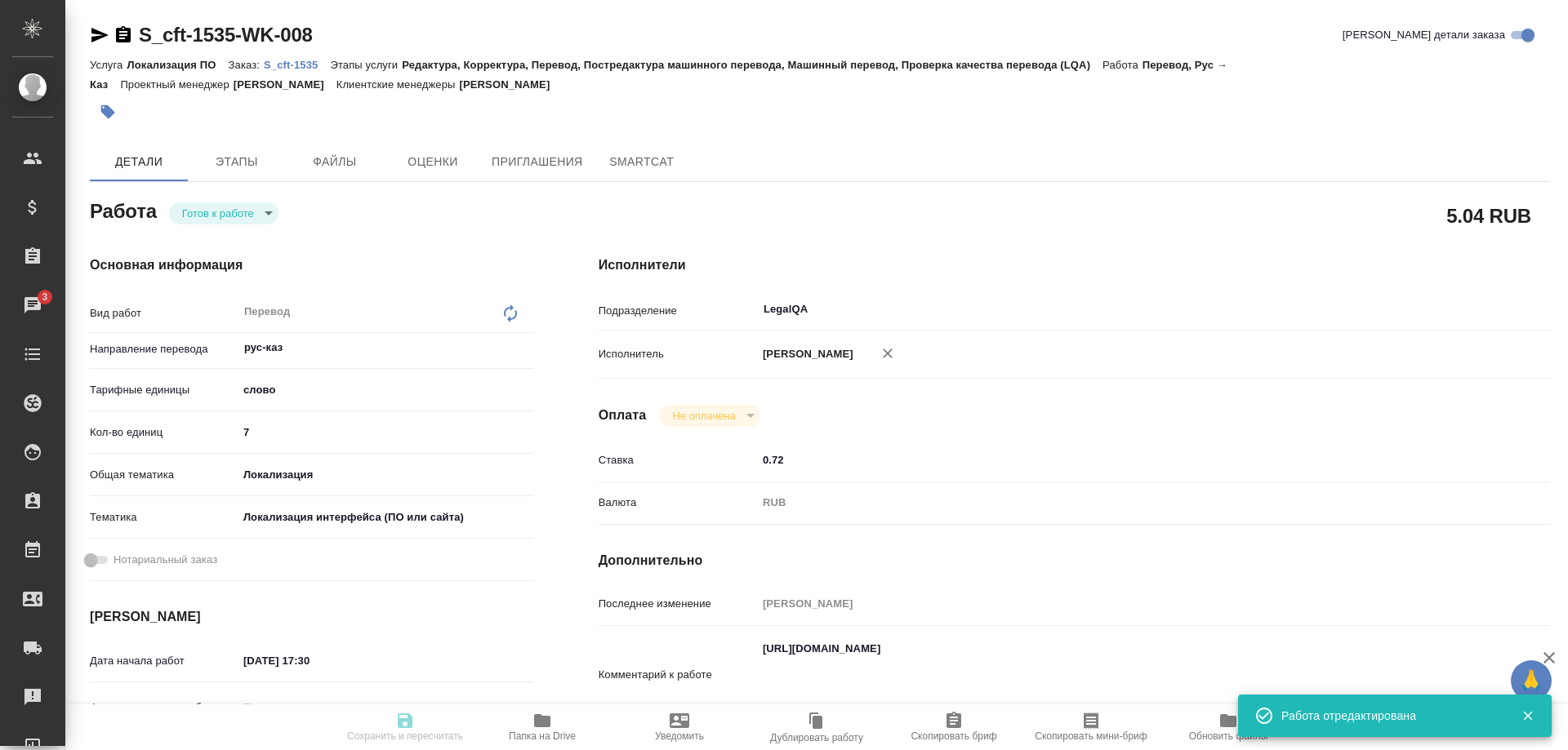
type input "[PERSON_NAME]"
type textarea "https://smartcat.com/editor?v=2&selectedStage=1&backUrl=%2Fprojects%2F64c78566-…"
type textarea "x"
type textarea "/Clients/cft/Orders/S_cft-1535/Translated/S_cft-1535-WK-008"
type textarea "x"
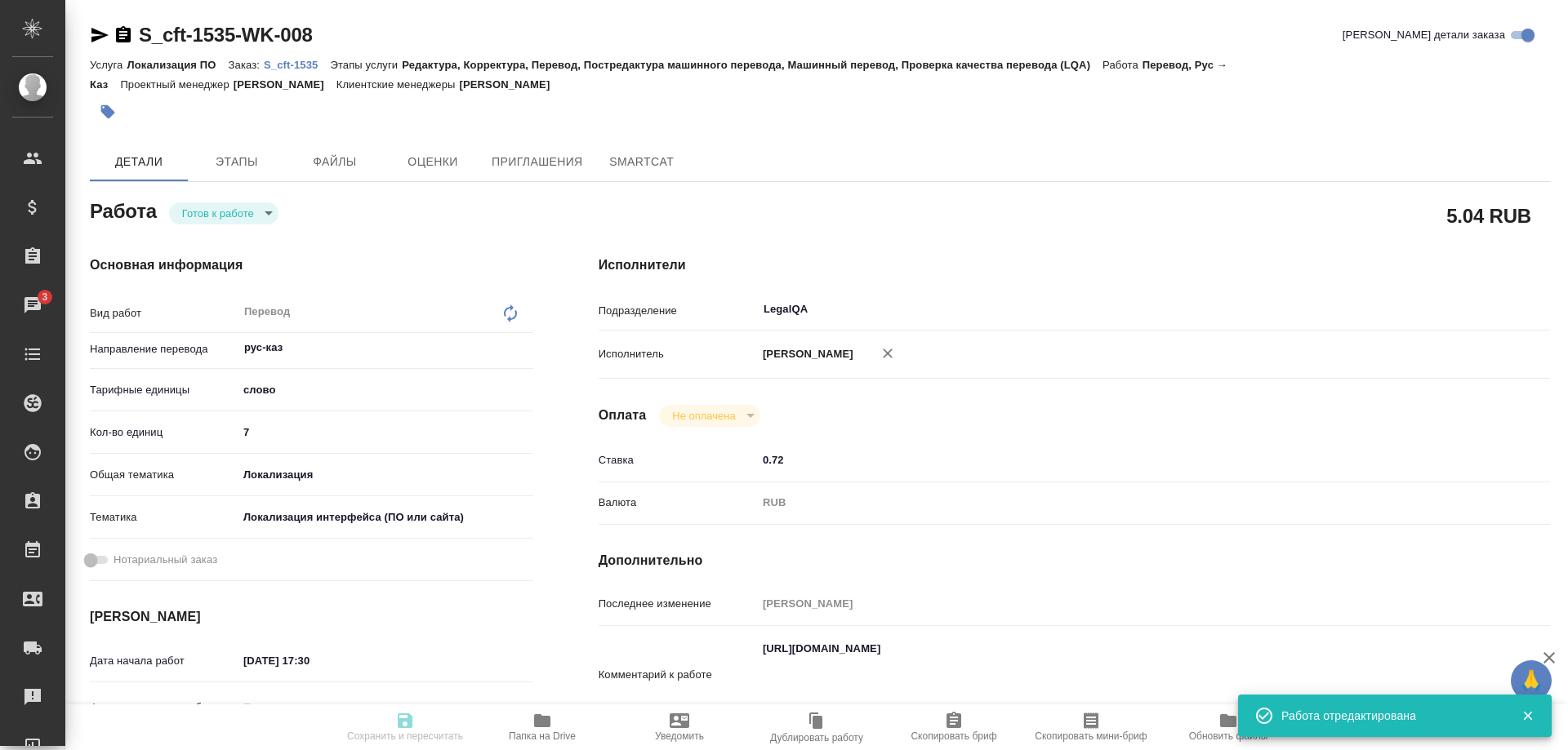
type input "S_cft-1535"
type input "Локализация ПО"
type input "Редактура, Корректура, Перевод, Постредактура машинного перевода, Машинный пере…"
type input "Валяева Анна"
type input "/Clients/cft/Orders/S_cft-1535"
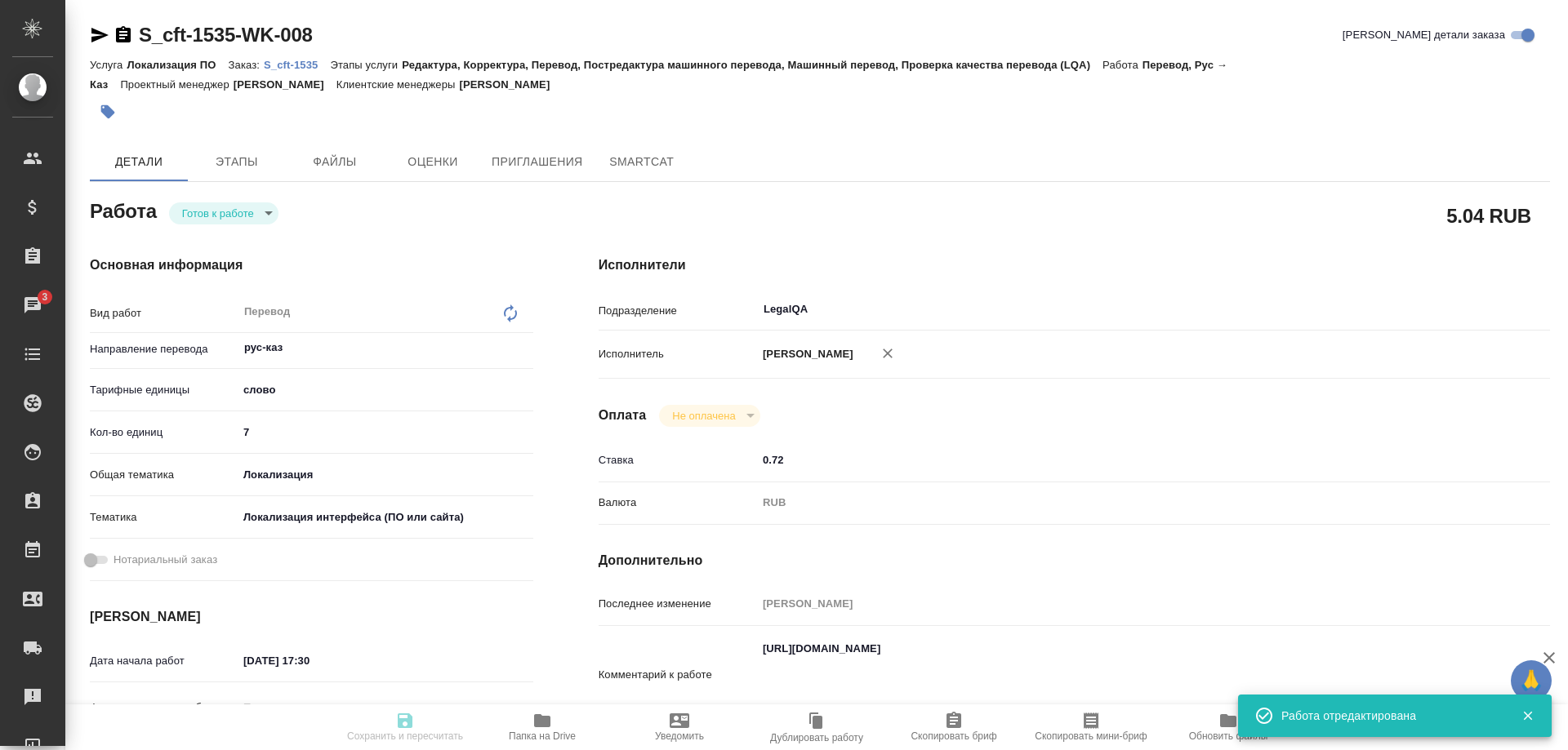
type textarea "x"
type textarea "https://smartcat.com/projects/64c78566-ebcf-4faf-9644-26ca342ce695/files?target…"
type textarea "x"
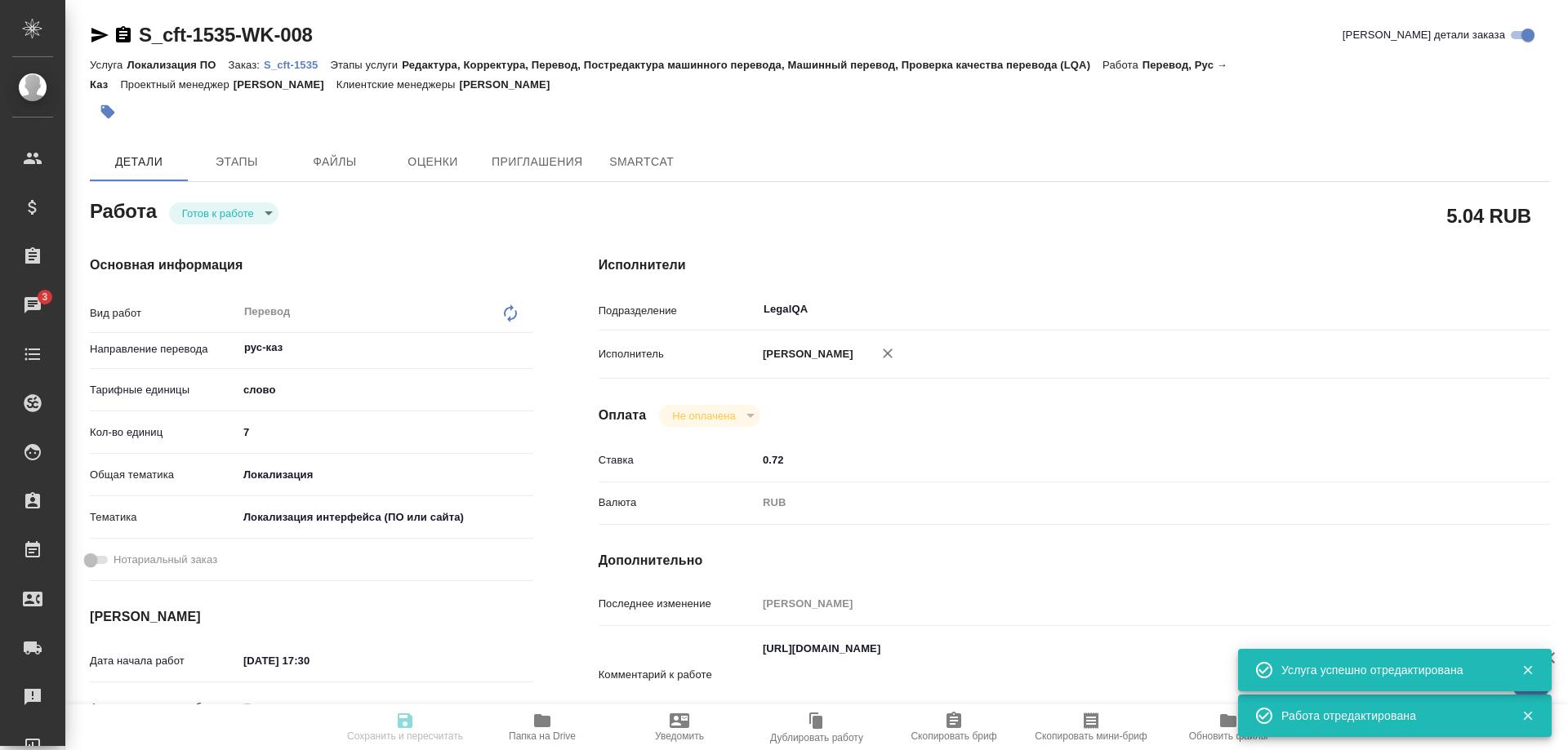
type textarea "x"
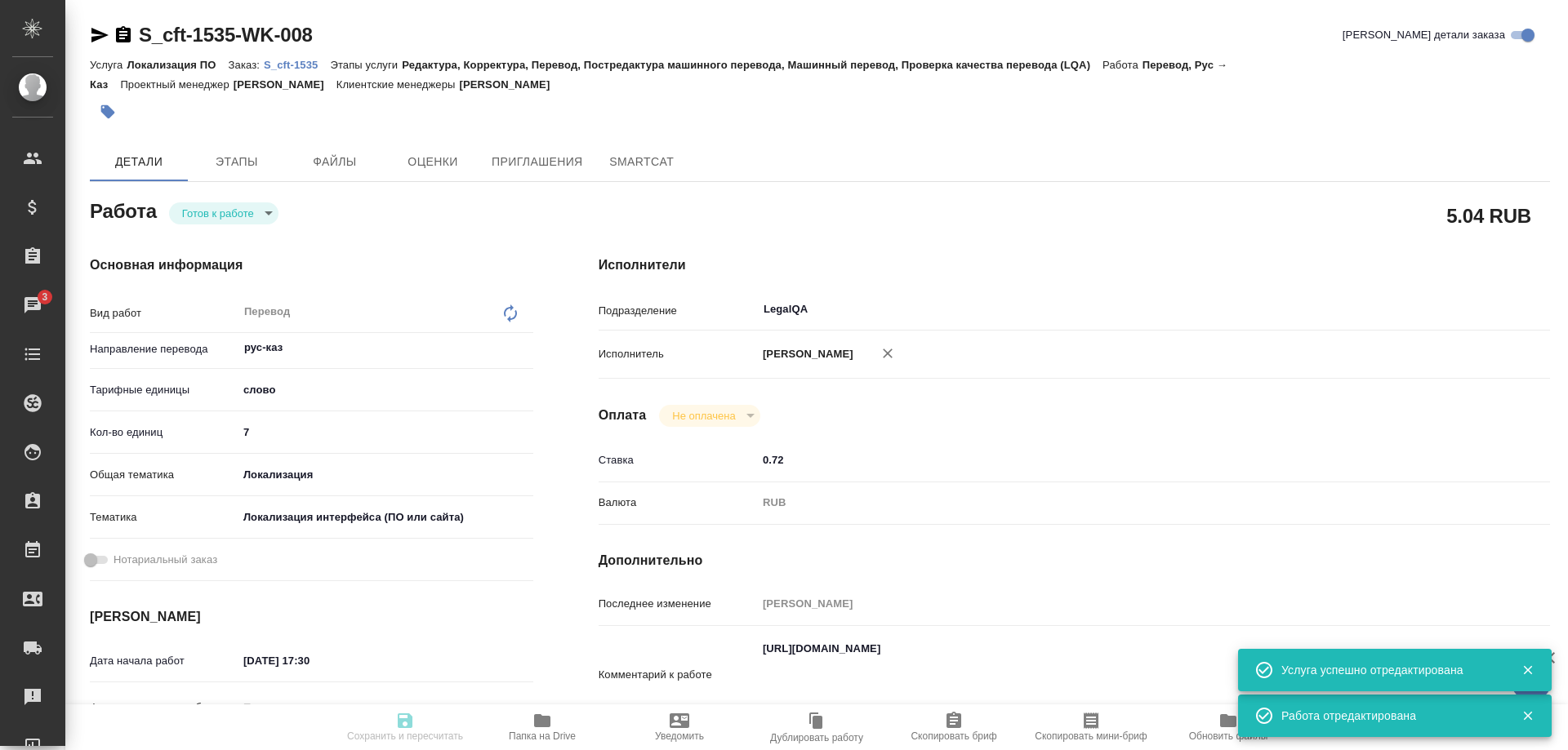
type textarea "x"
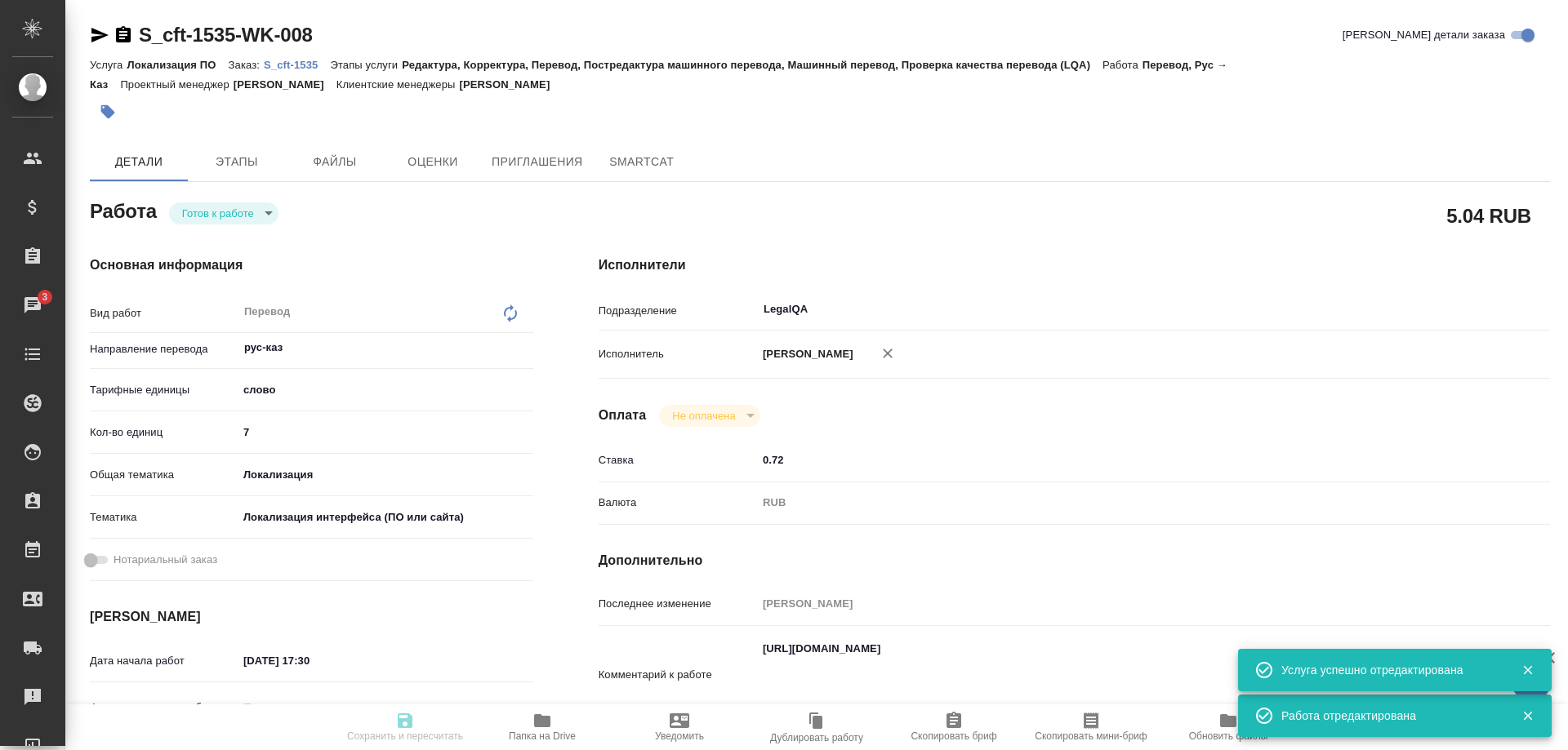
type textarea "x"
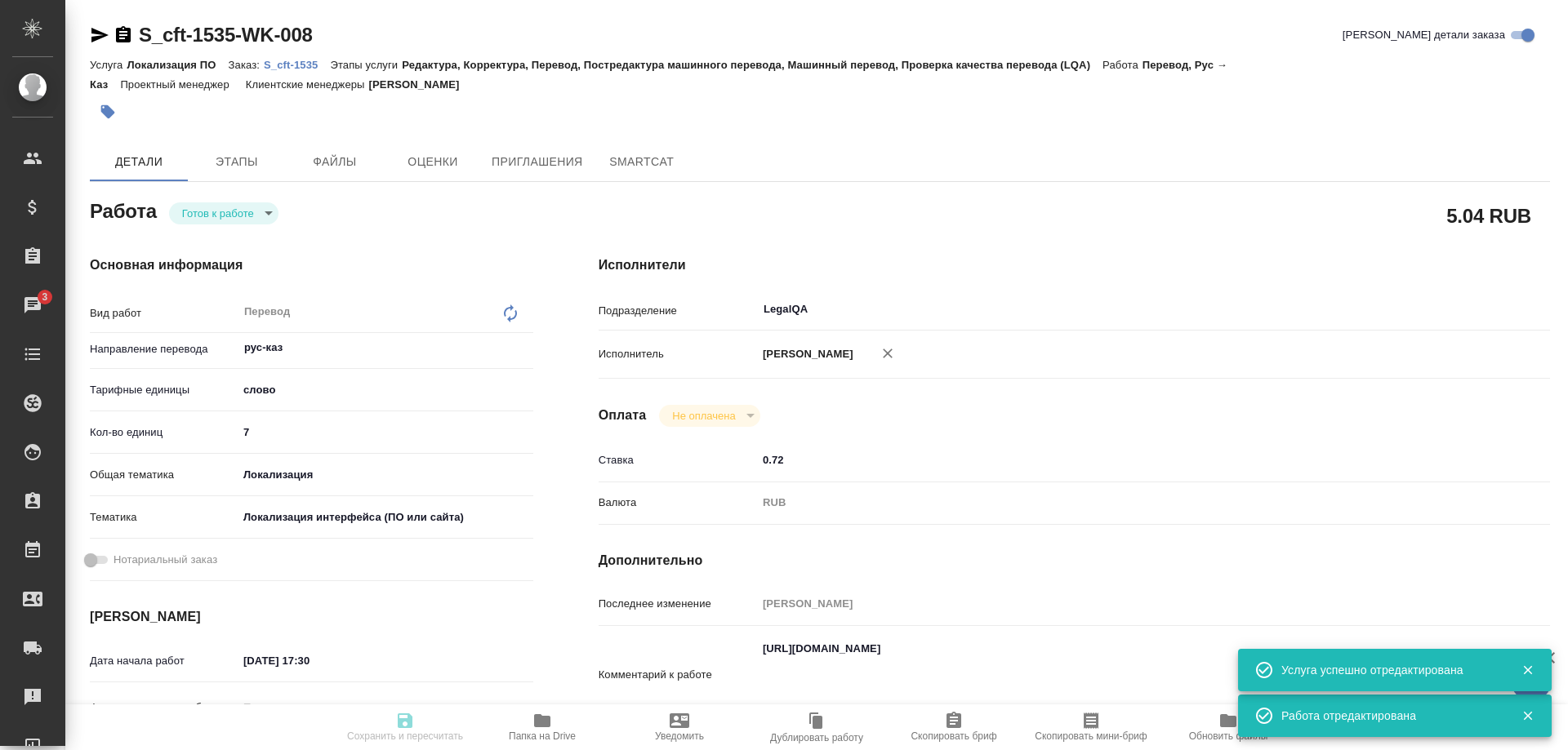
type textarea "x"
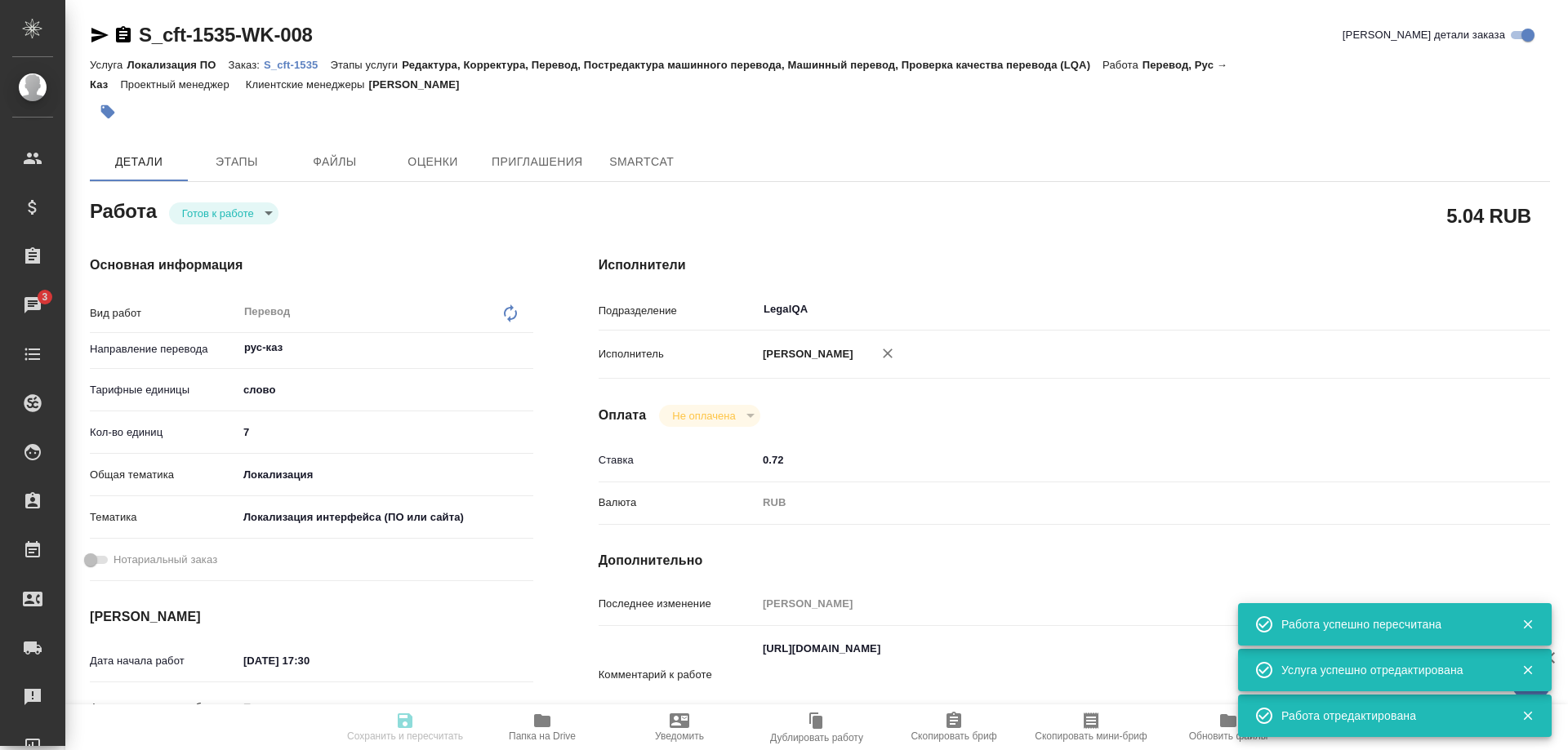
type input "readyForWork"
type textarea "Перевод"
type textarea "x"
type input "рус-каз"
type input "5a8b1489cc6b4906c91bfd90"
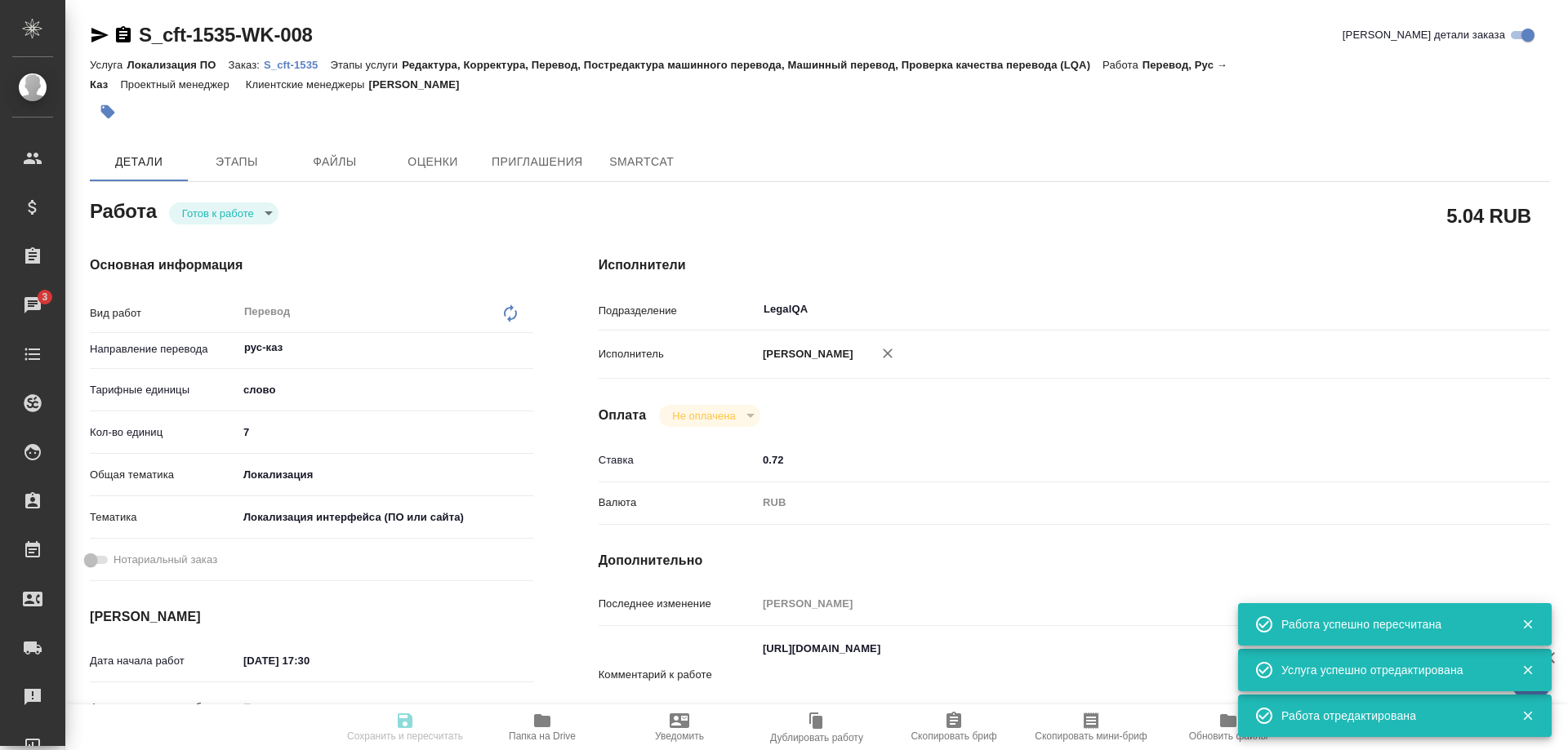
type input "7"
type input "local"
type input "5a8b8b956a9677013d343e0d"
type input "19.08.2025 17:30"
type input "20.08.2025 14:00"
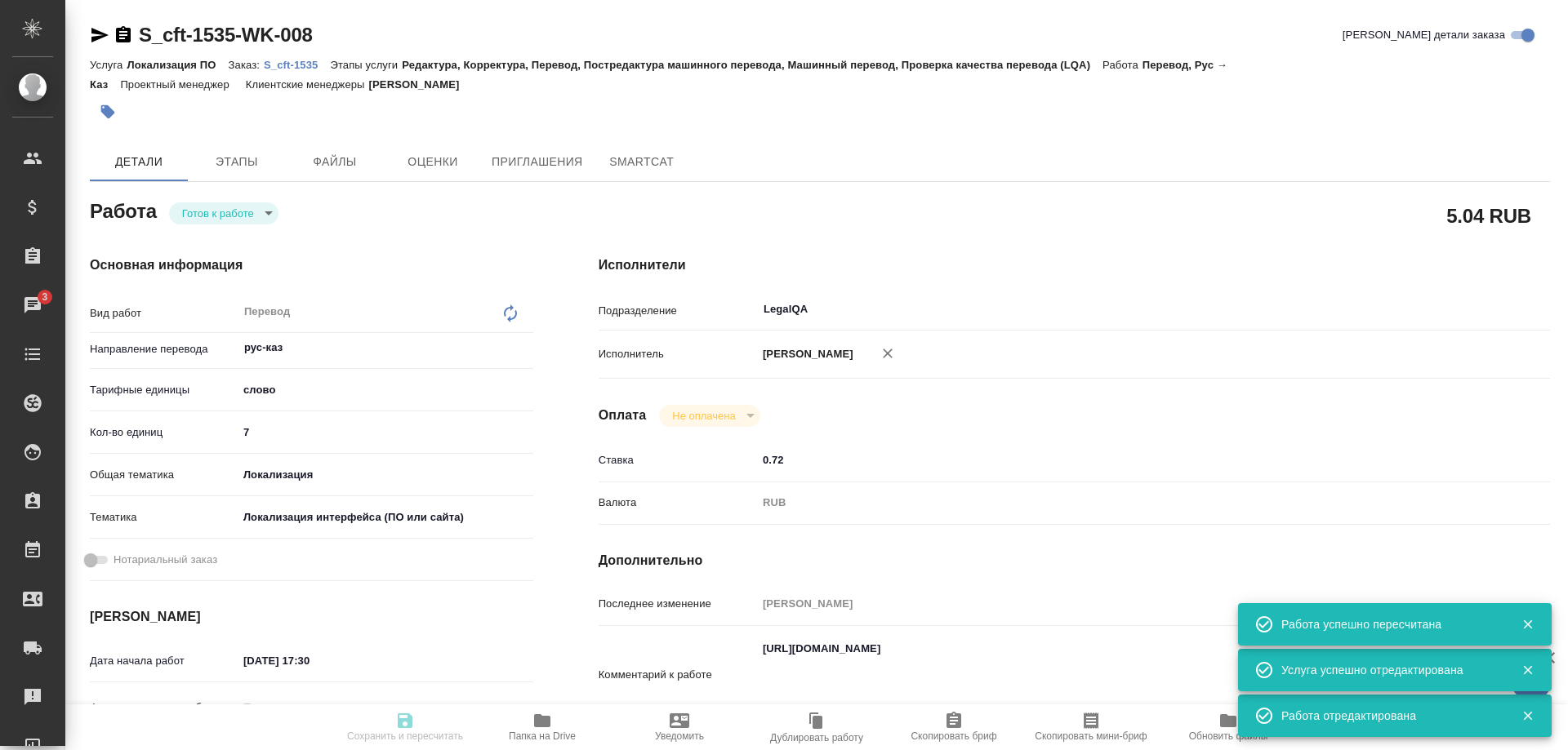
type input "21.08.2025 19:00"
type input "LegalQA"
type input "notPayed"
type input "0.72"
type input "RUB"
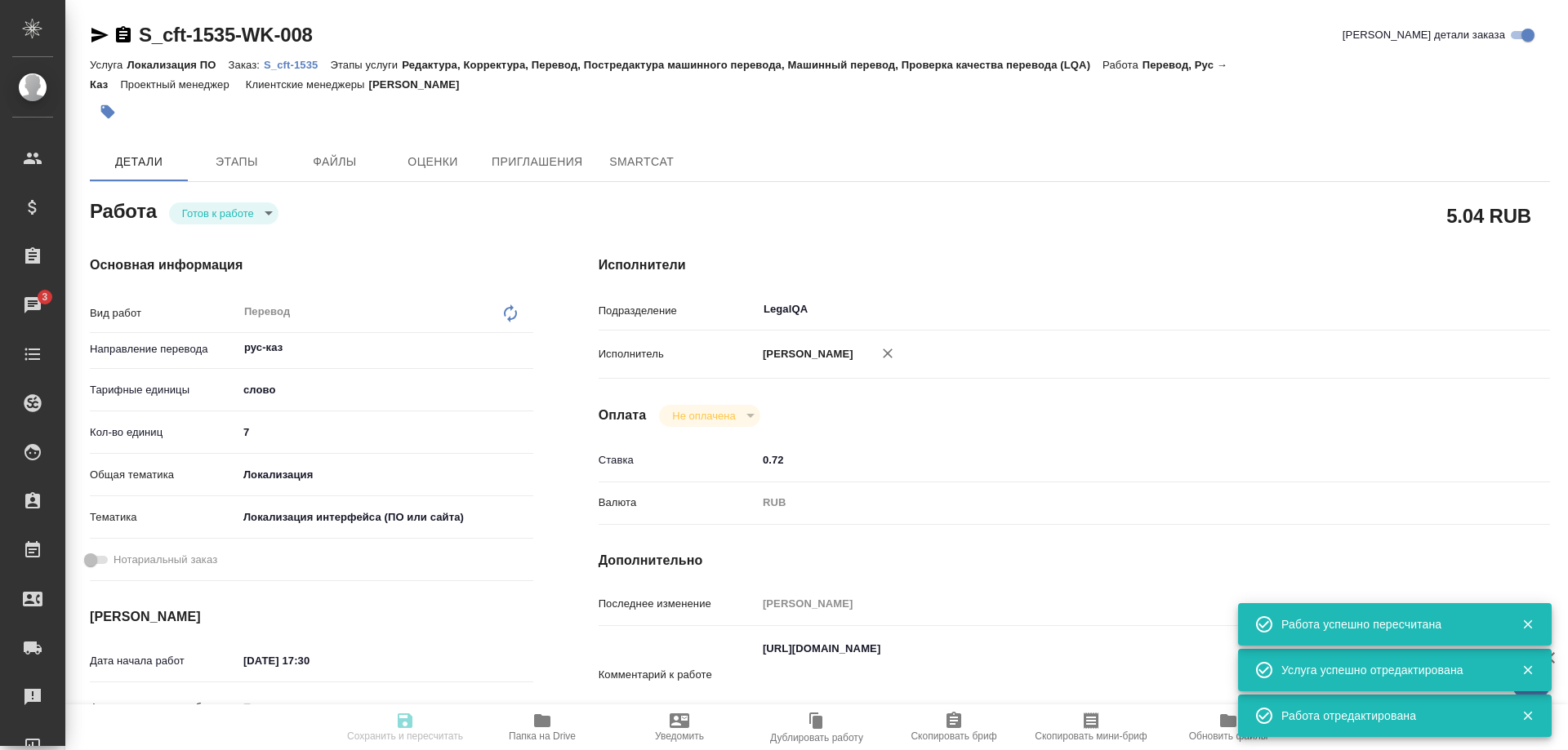
type input "[PERSON_NAME]"
type textarea "https://smartcat.com/editor?v=2&selectedStage=1&backUrl=%2Fprojects%2F64c78566-…"
type textarea "x"
type textarea "/Clients/cft/Orders/S_cft-1535/Translated/S_cft-1535-WK-008"
type textarea "x"
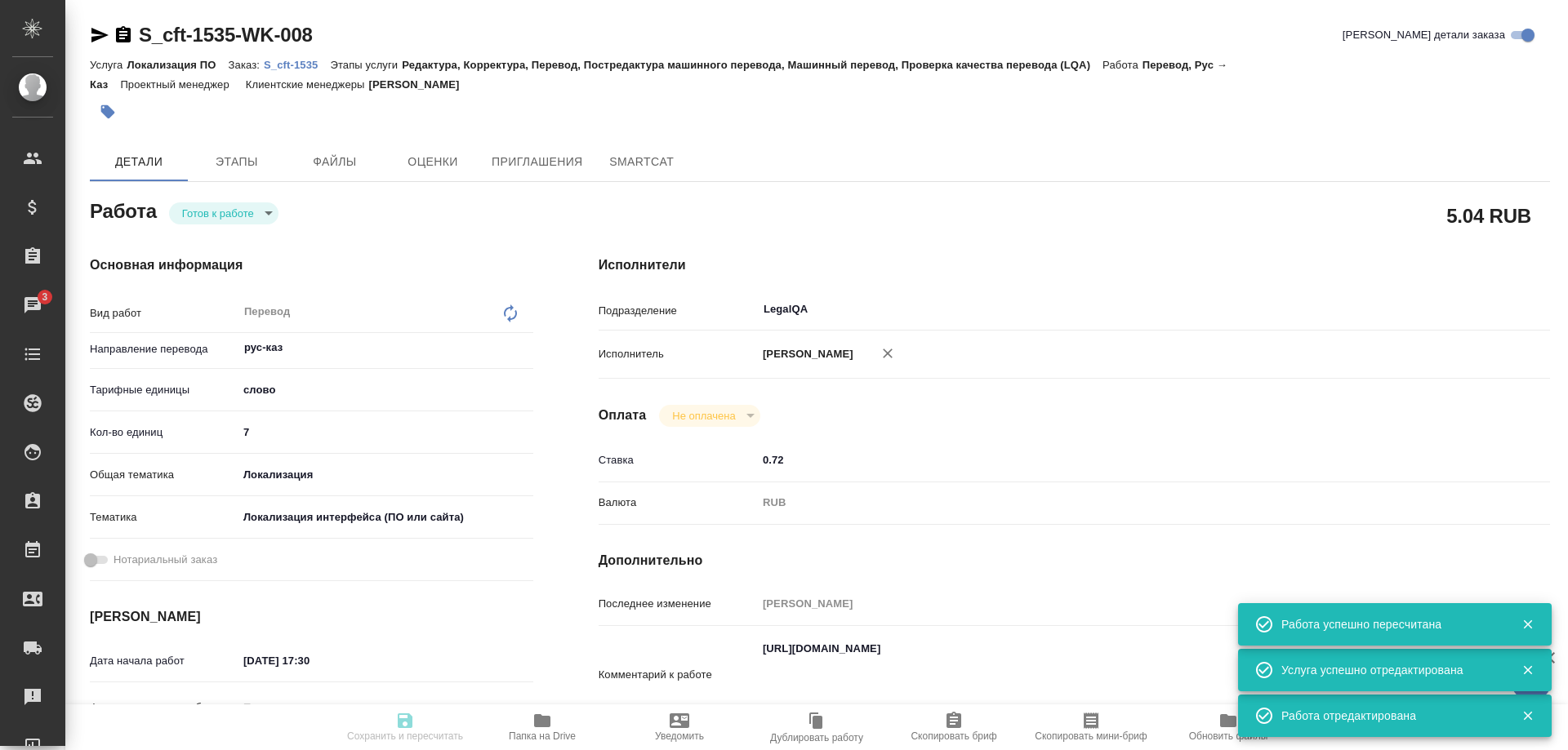
type input "S_cft-1535"
type input "Локализация ПО"
type input "Редактура, Корректура, Перевод, Постредактура машинного перевода, Машинный пере…"
type input "Валяева Анна"
type input "/Clients/cft/Orders/S_cft-1535"
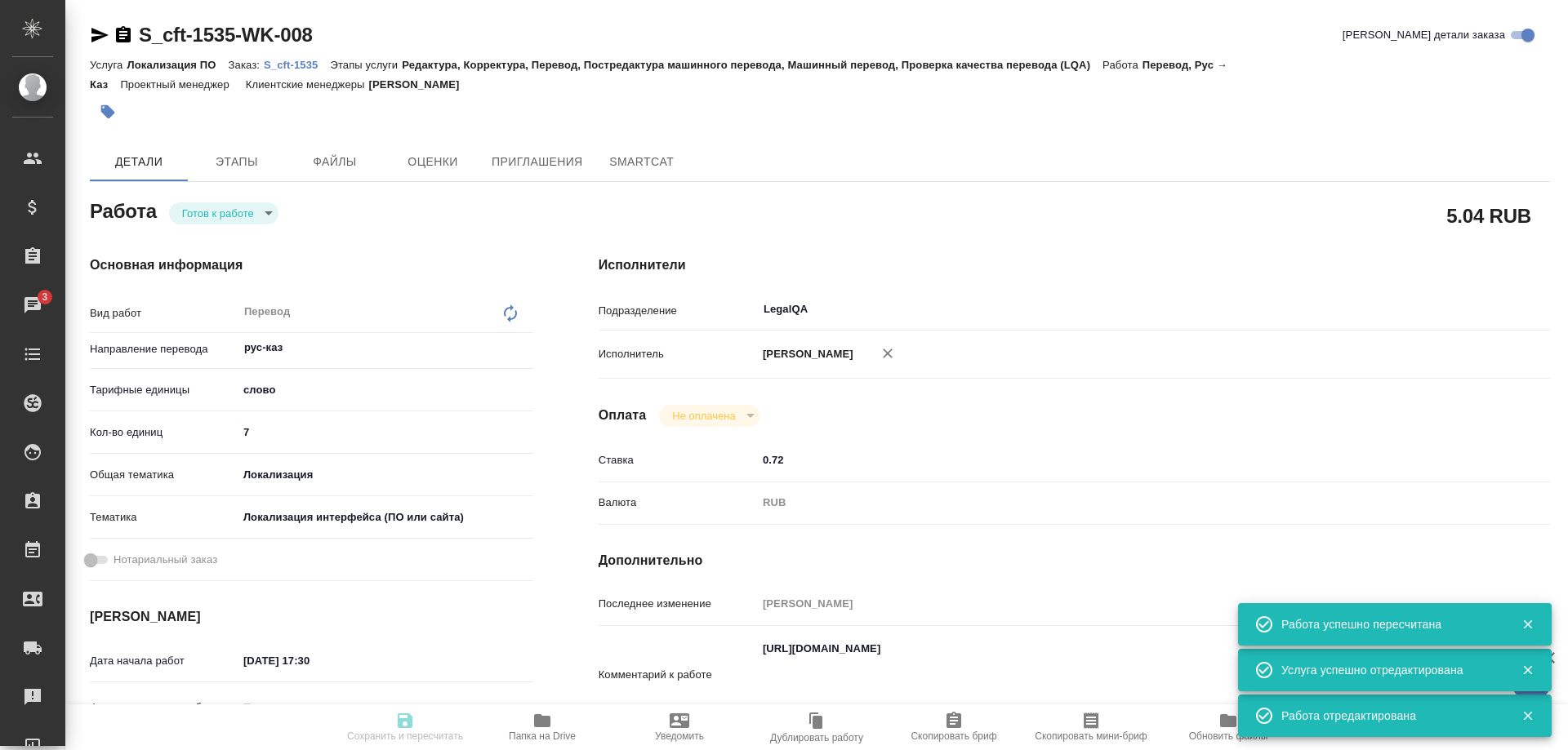
type textarea "x"
type textarea "https://smartcat.com/projects/64c78566-ebcf-4faf-9644-26ca342ce695/files?target…"
type textarea "x"
click at [296, 66] on p "S_cft-1535" at bounding box center [296, 65] width 66 height 12
type textarea "x"
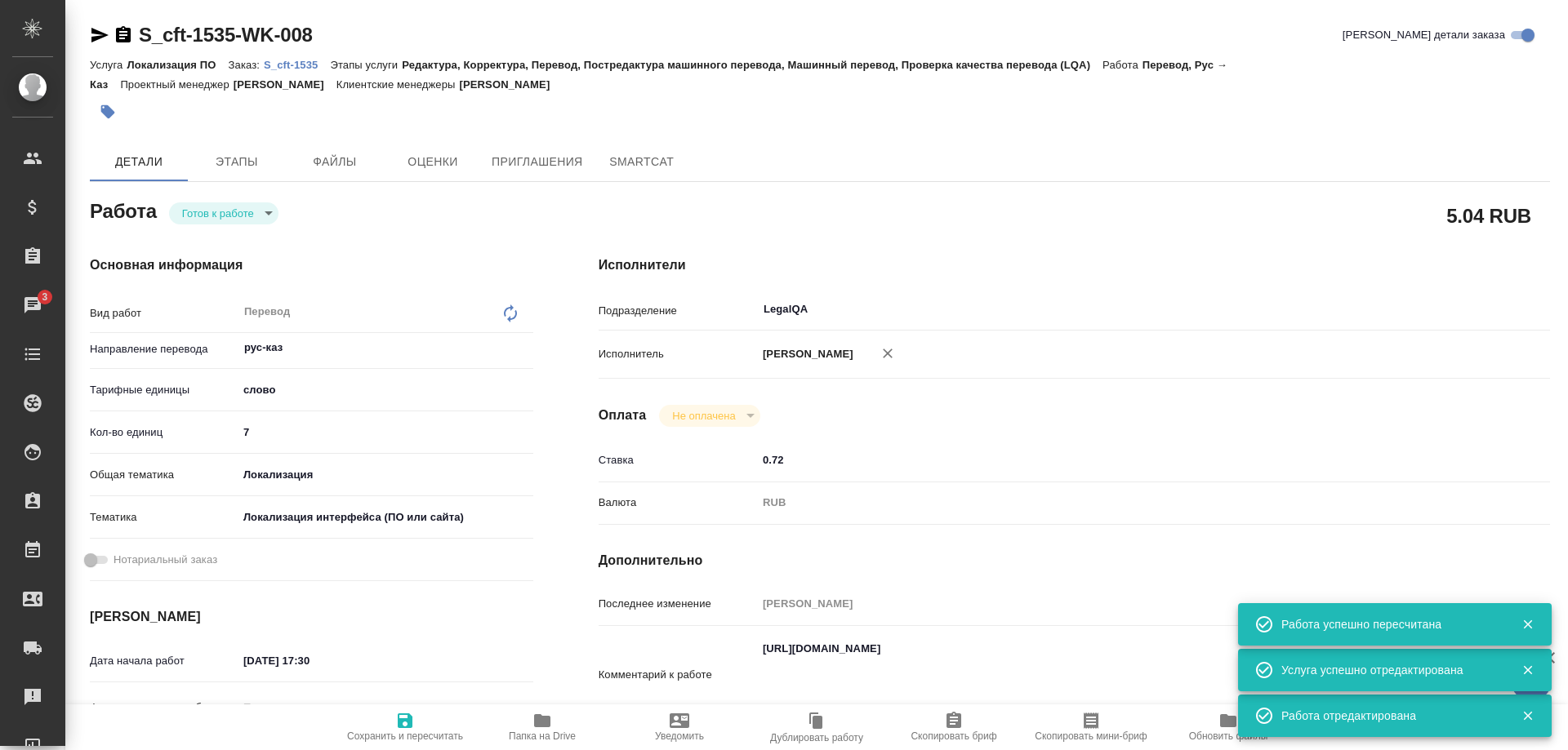
type textarea "x"
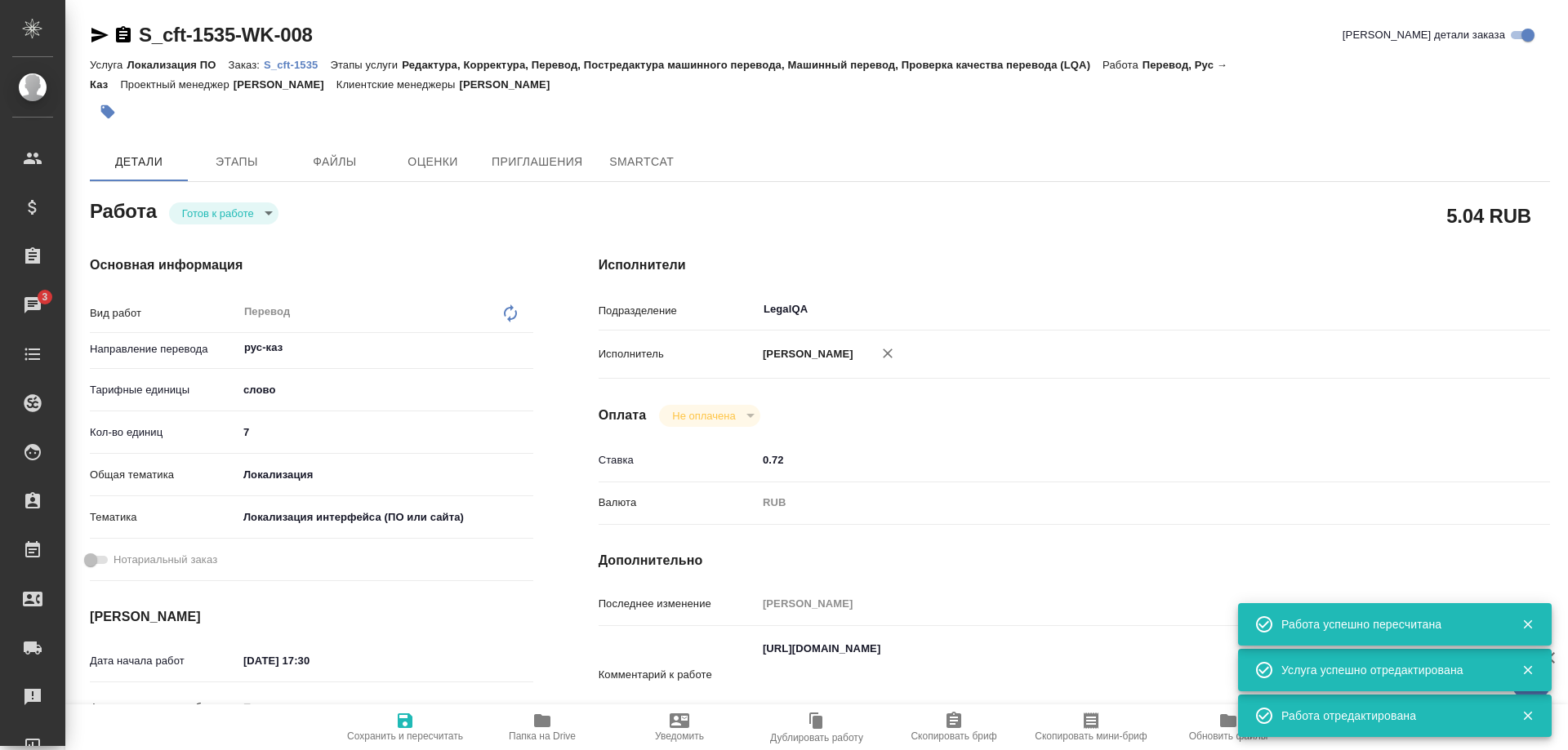
type textarea "x"
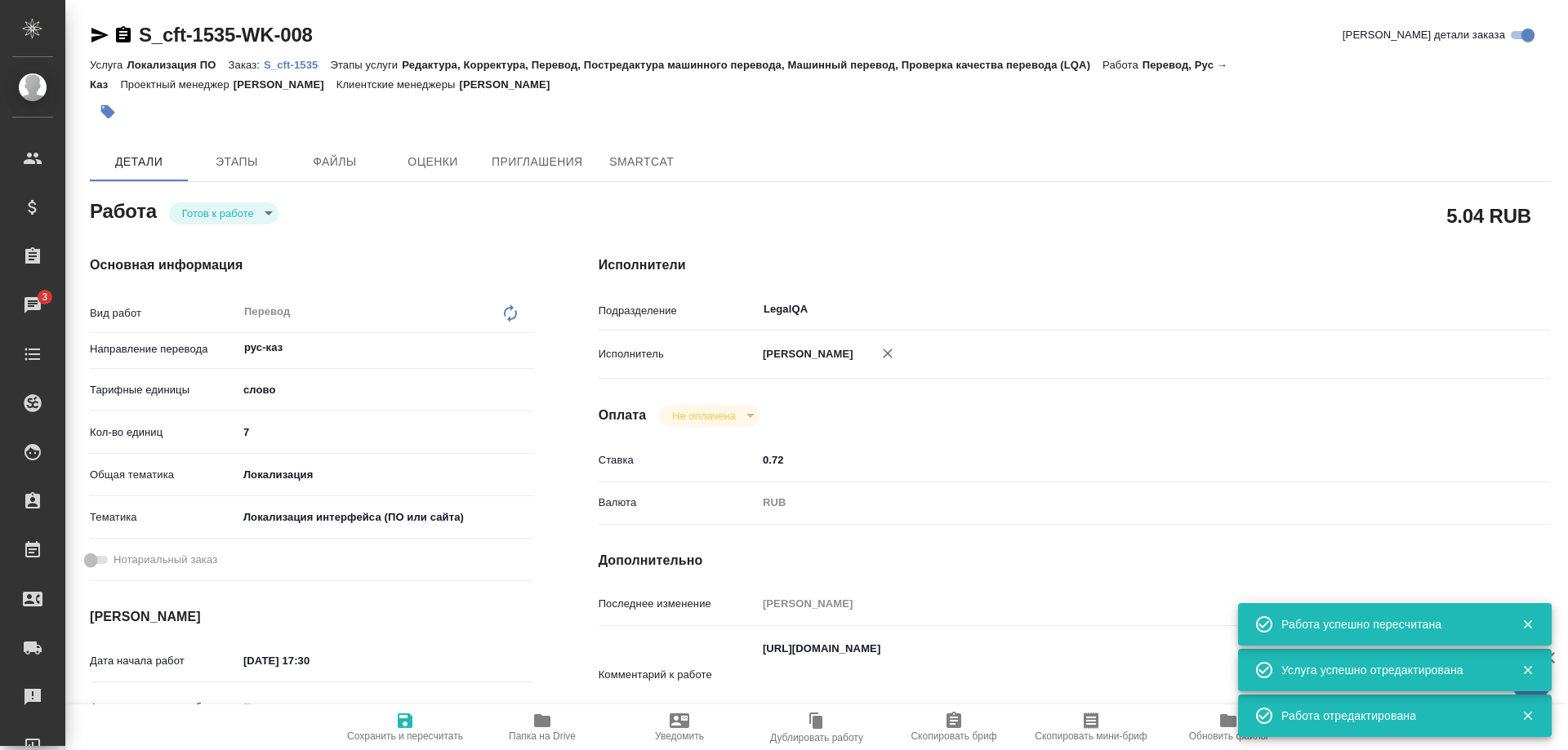
type textarea "x"
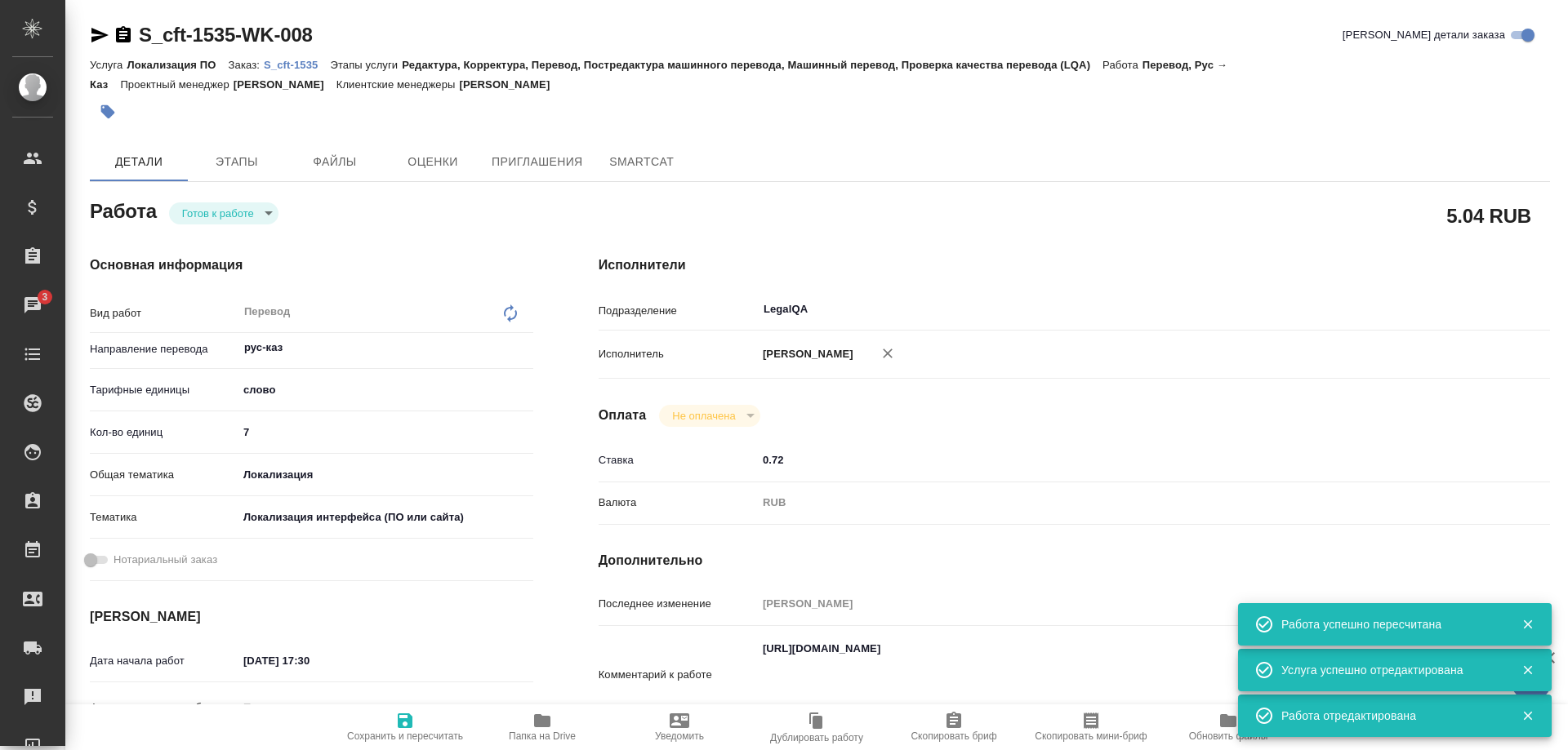
type textarea "x"
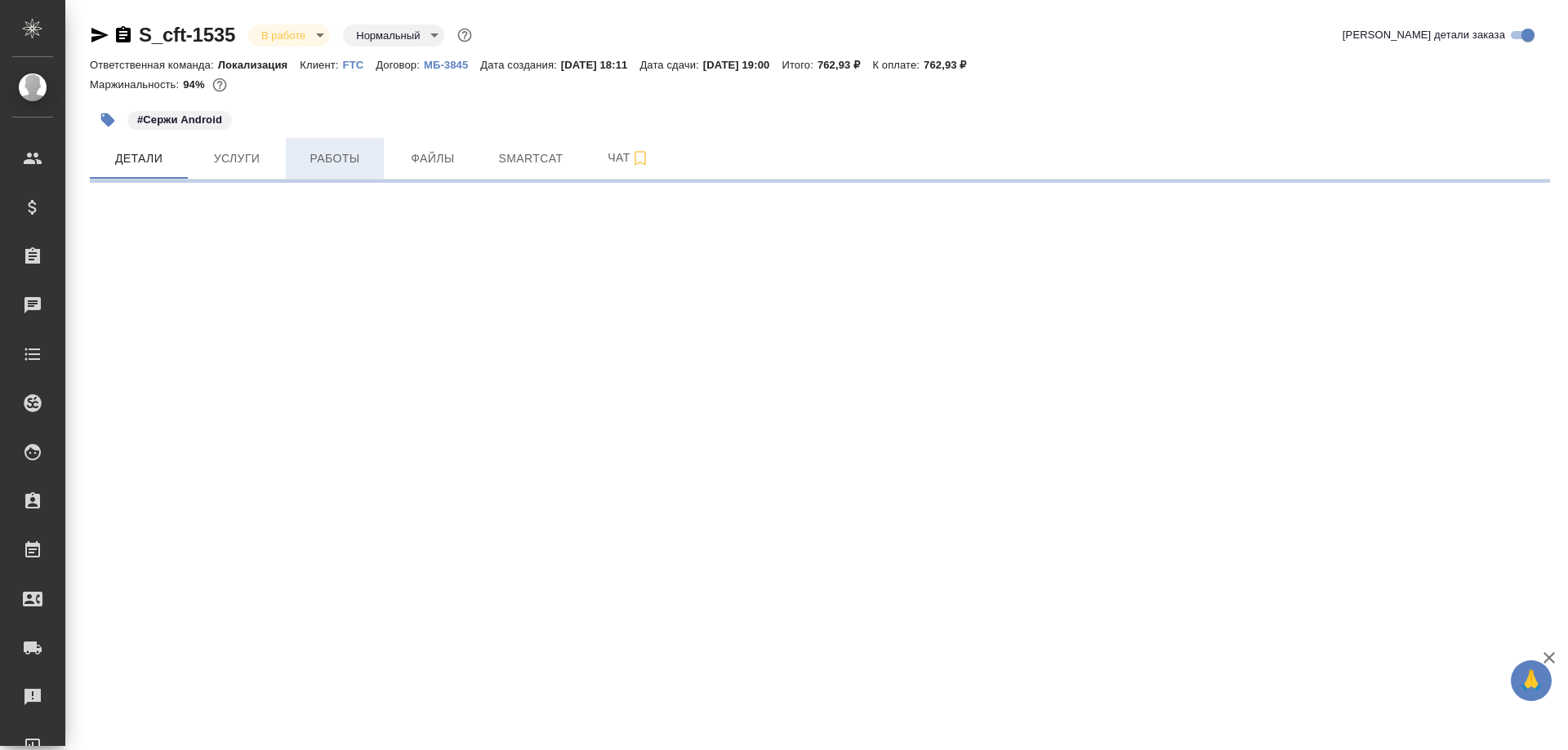
select select "RU"
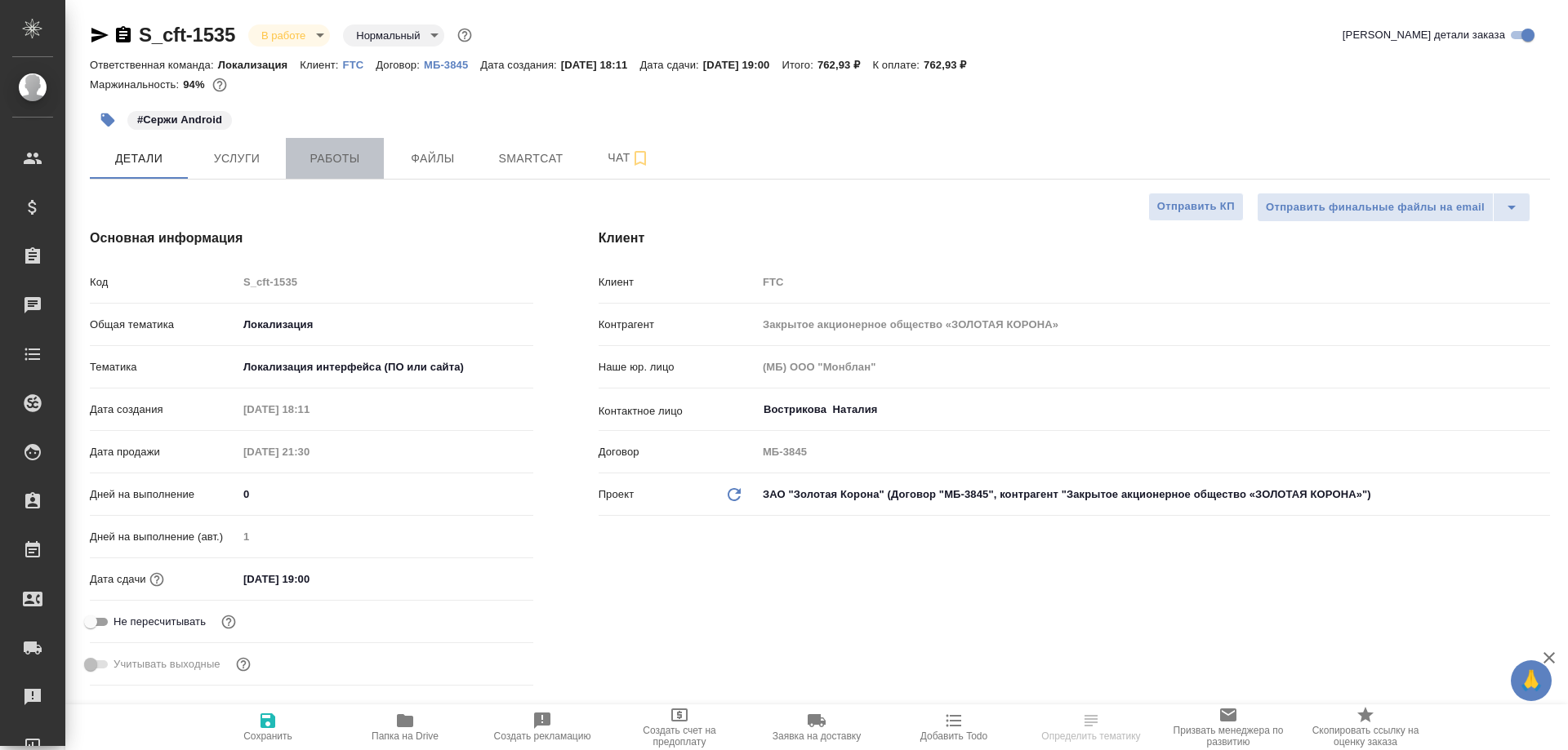
click at [327, 167] on span "Работы" at bounding box center [334, 158] width 78 height 21
type textarea "x"
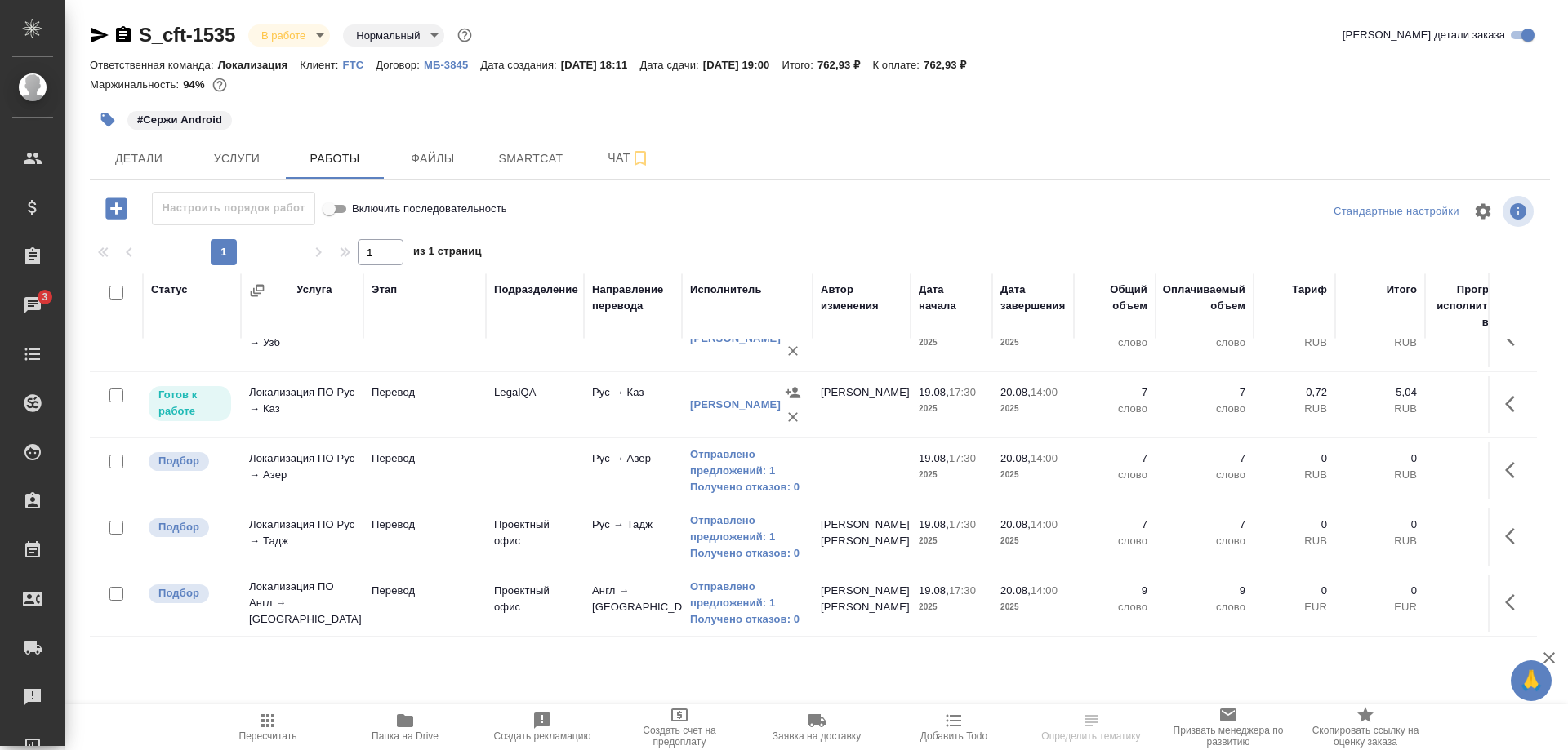
scroll to position [83, 0]
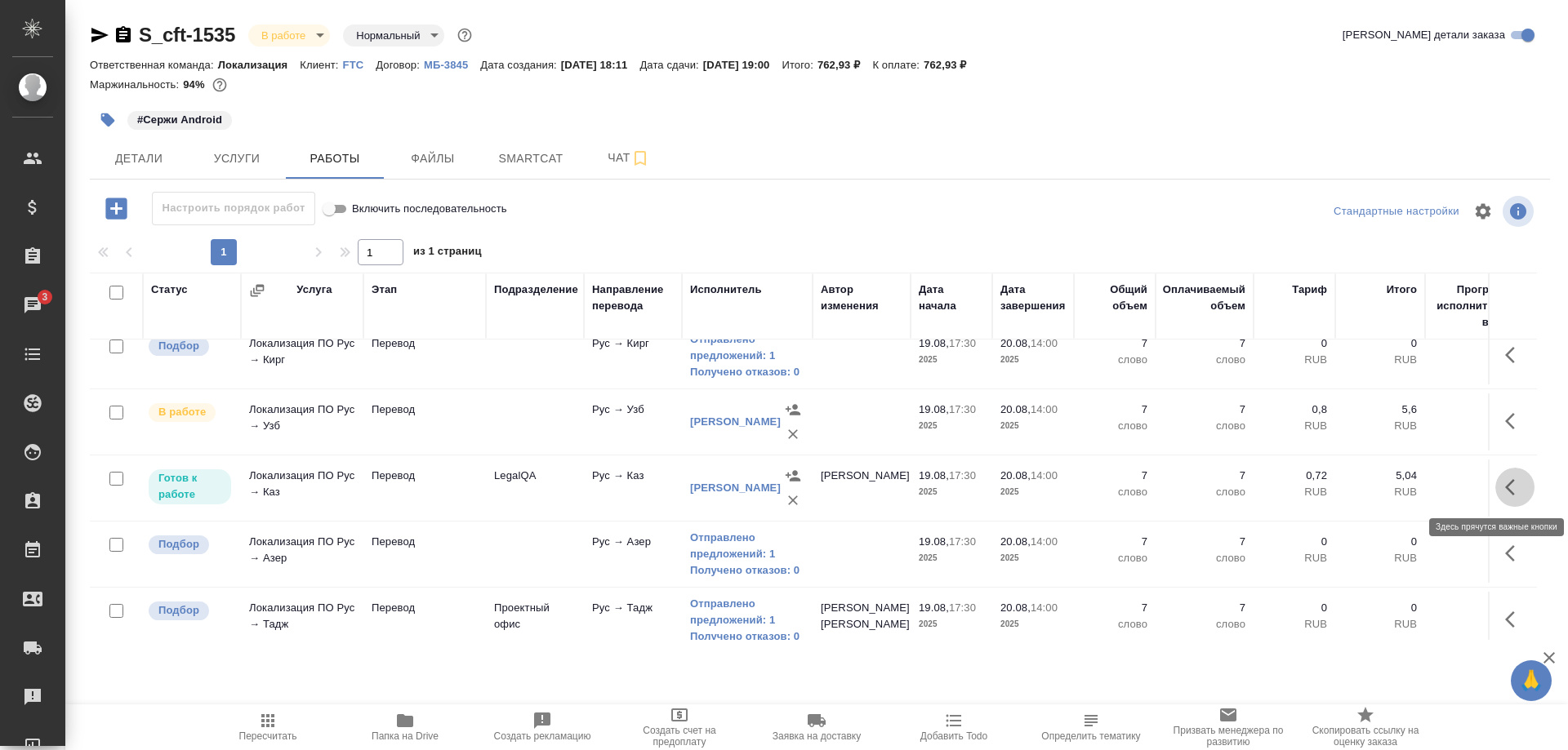
click at [1505, 487] on icon "button" at bounding box center [1515, 487] width 20 height 20
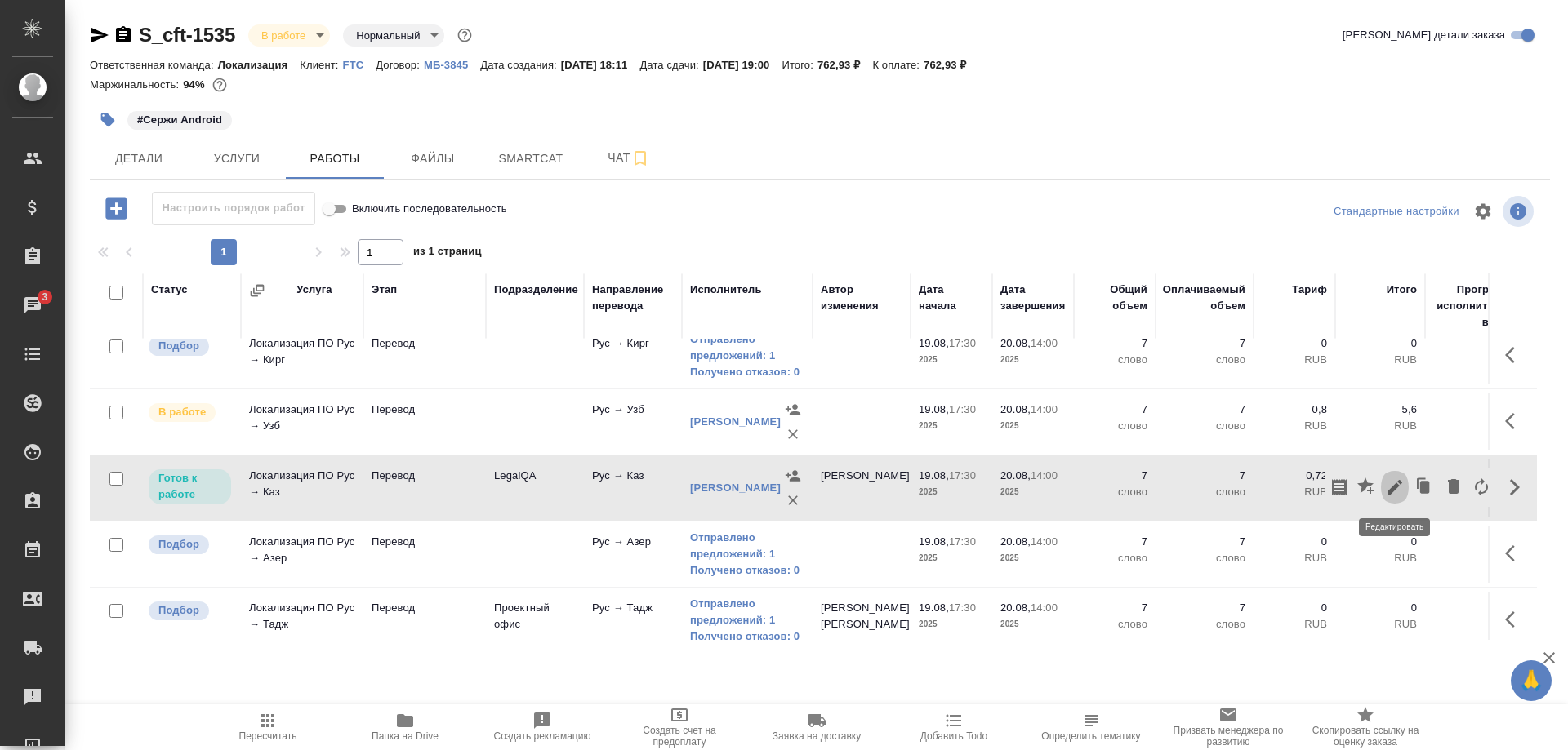
click at [1390, 488] on icon "button" at bounding box center [1395, 487] width 20 height 20
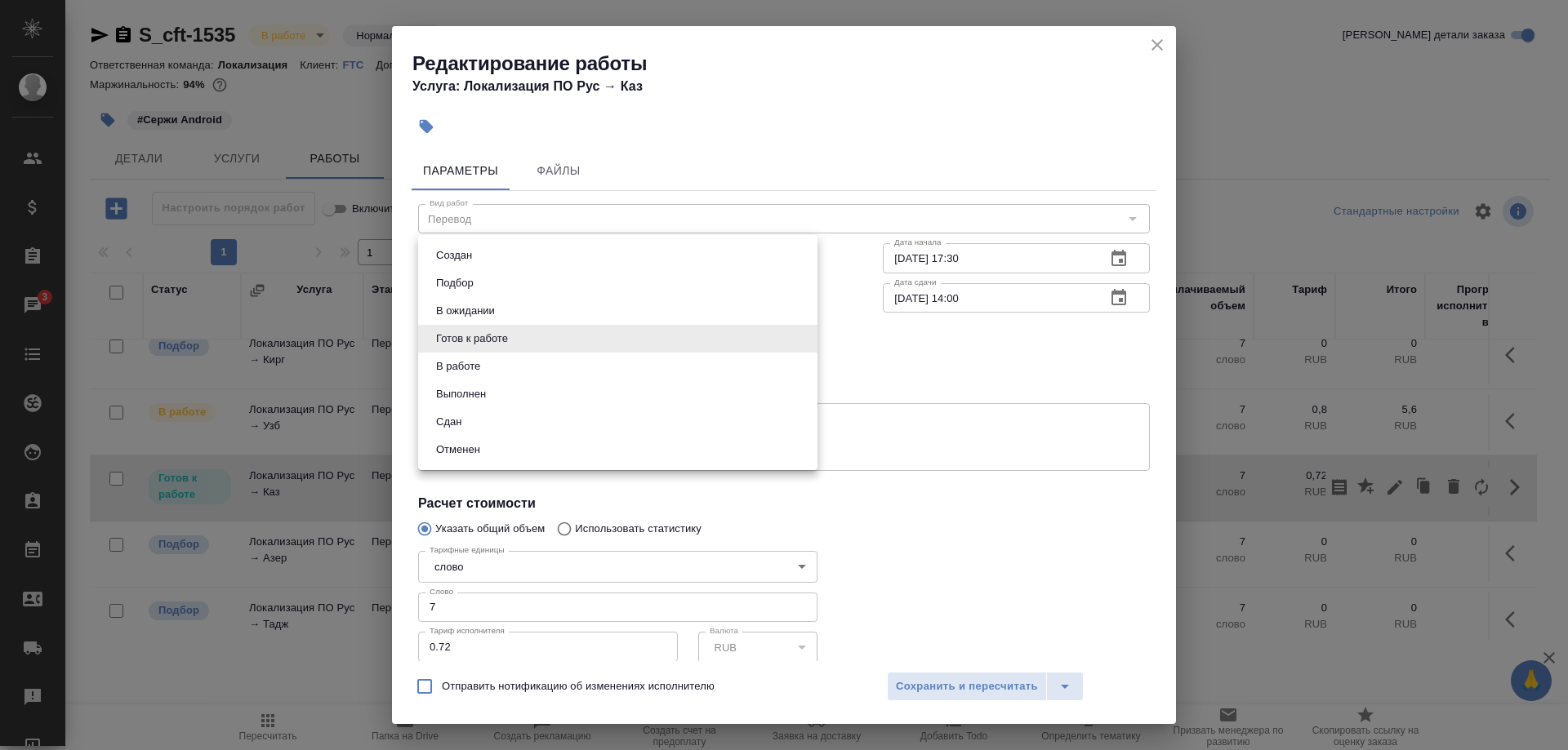
click at [582, 345] on body "🙏 .cls-1 fill:#fff; AWATERA Shirina Sabina Клиенты Спецификации Заказы 3 Чаты T…" at bounding box center [784, 375] width 1568 height 750
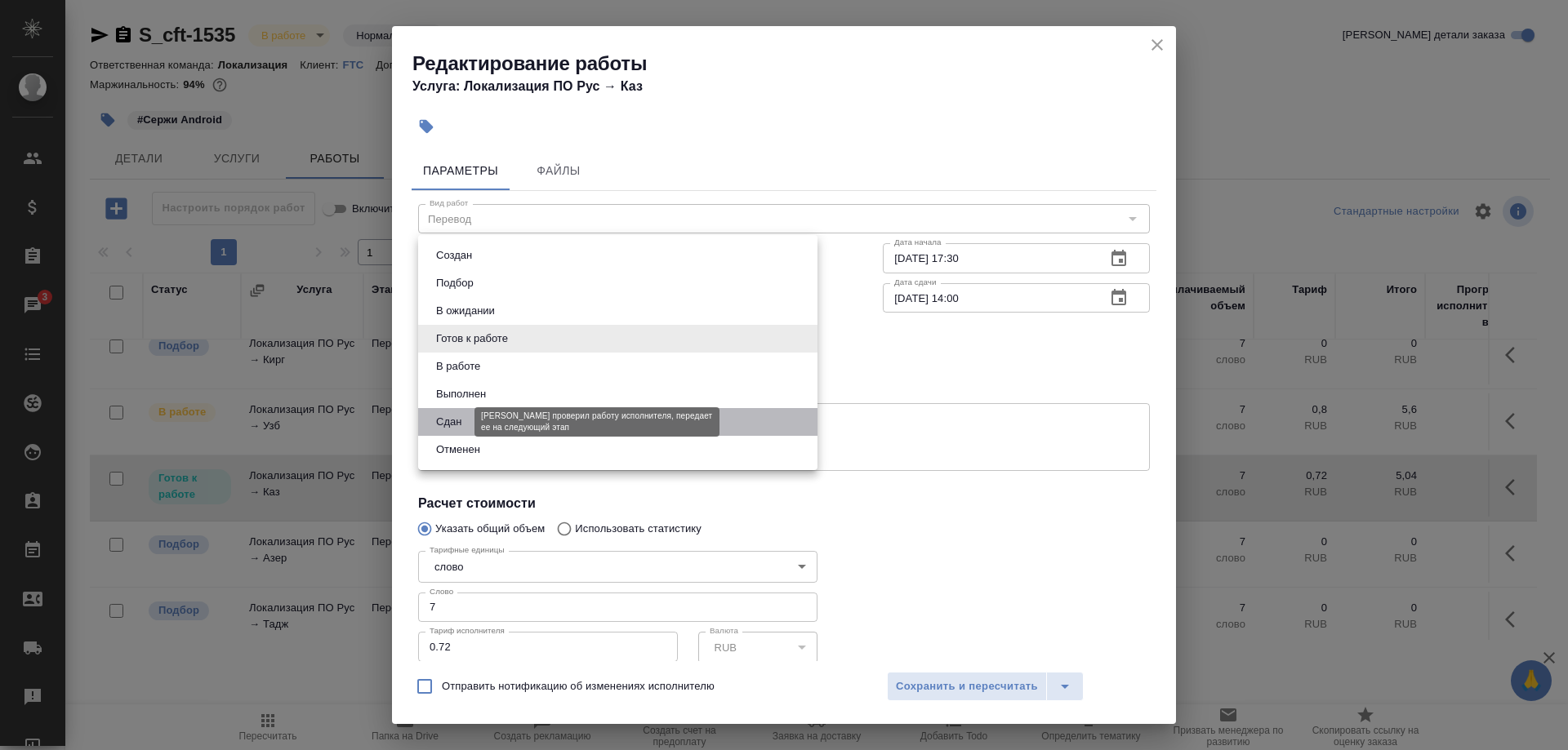
click at [462, 413] on button "Сдан" at bounding box center [448, 422] width 35 height 18
type input "closed"
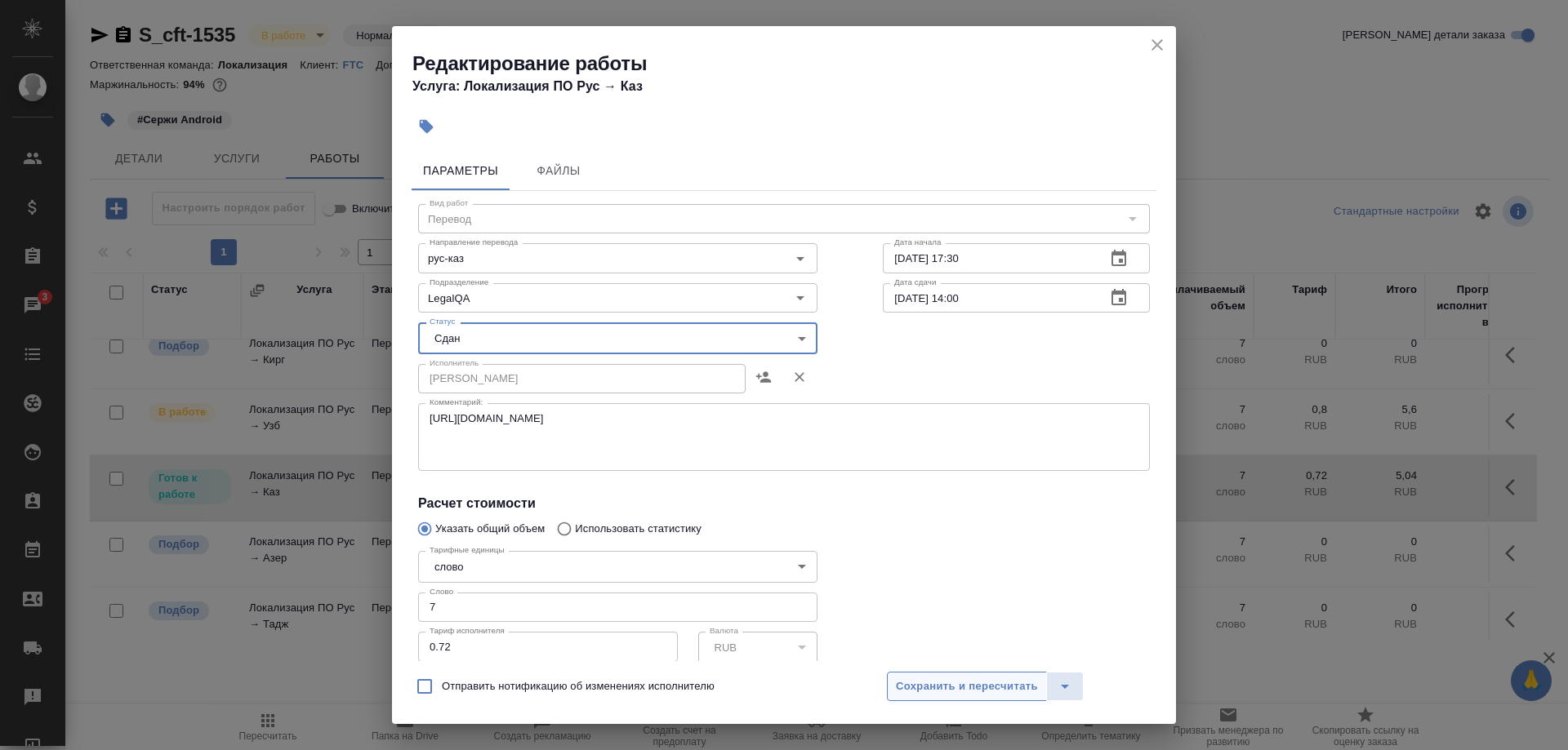
click at [942, 682] on span "Сохранить и пересчитать" at bounding box center [966, 687] width 142 height 19
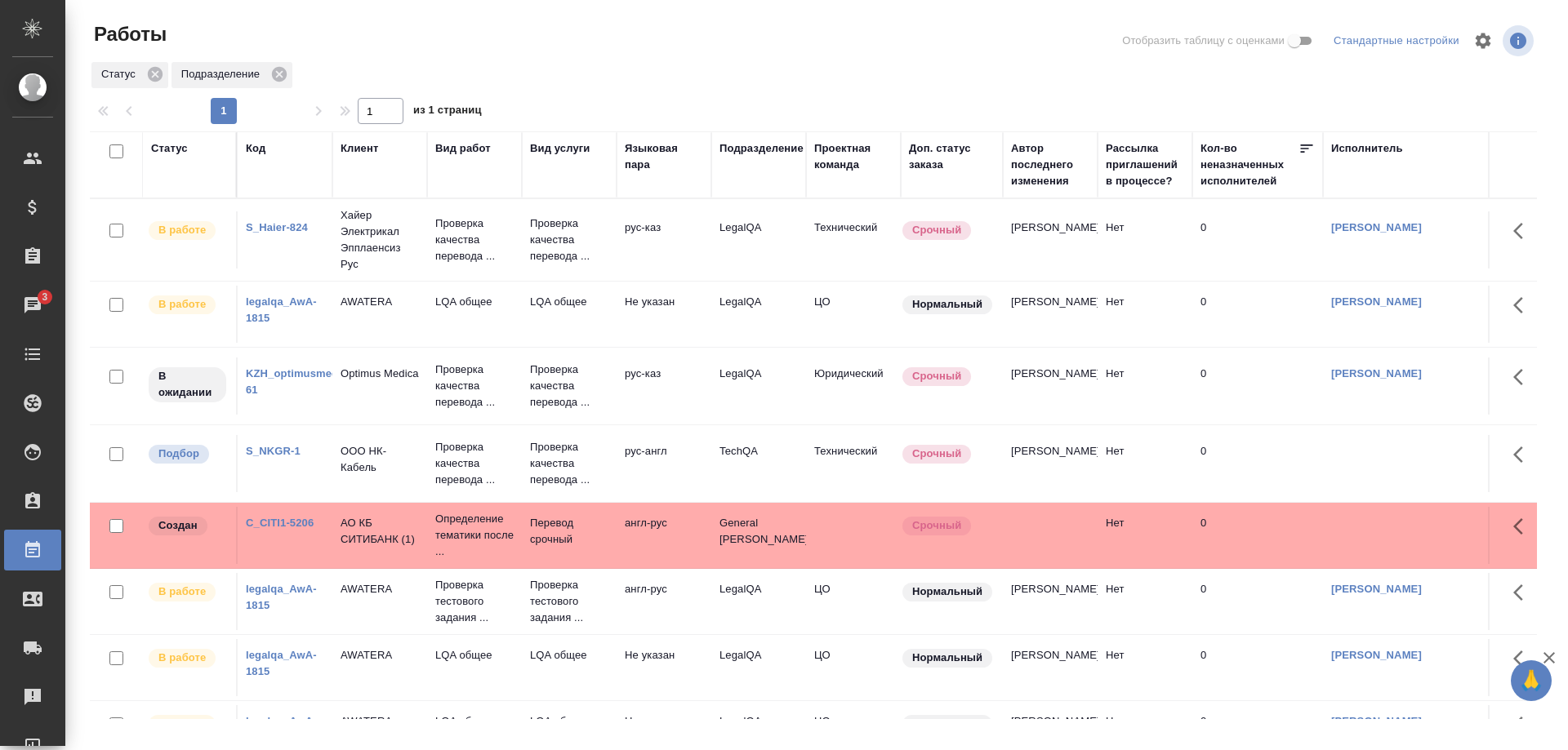
click at [276, 371] on link "KZH_optimusmedica-61" at bounding box center [300, 382] width 111 height 29
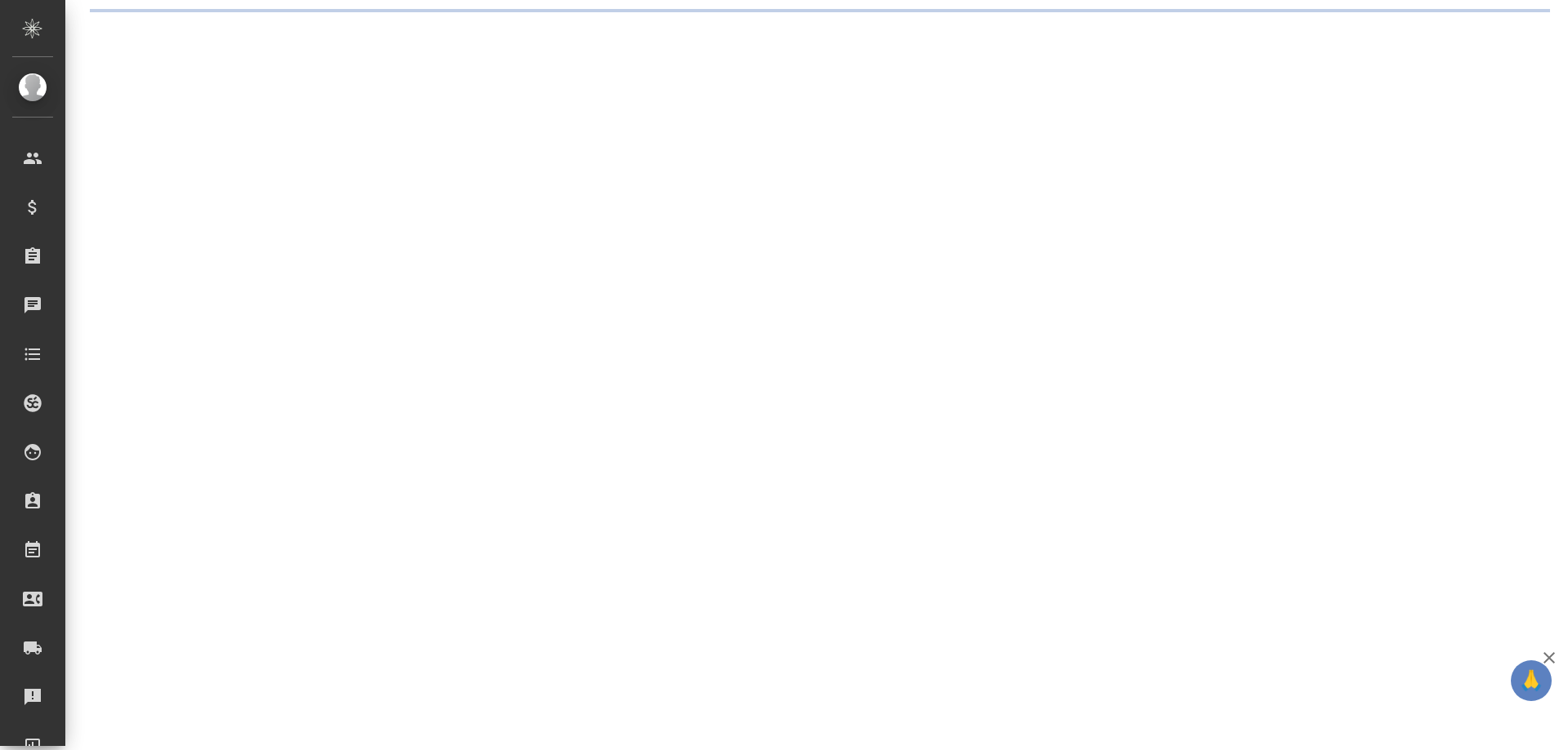
select select "RU"
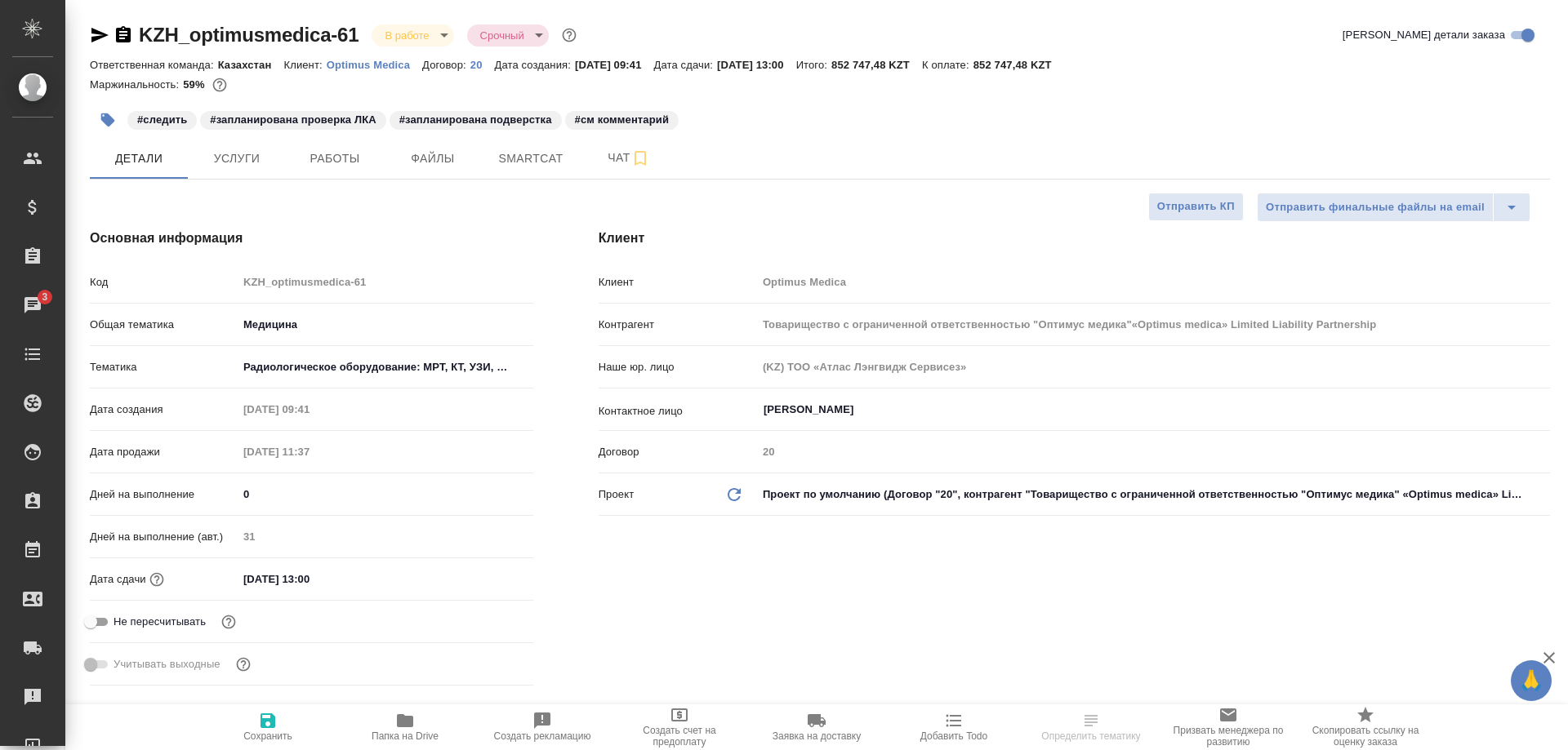
select select "RU"
type input "Товарищество с ограниченной ответственностью "Оптимус медика"«Optimus medica» L…"
type textarea "x"
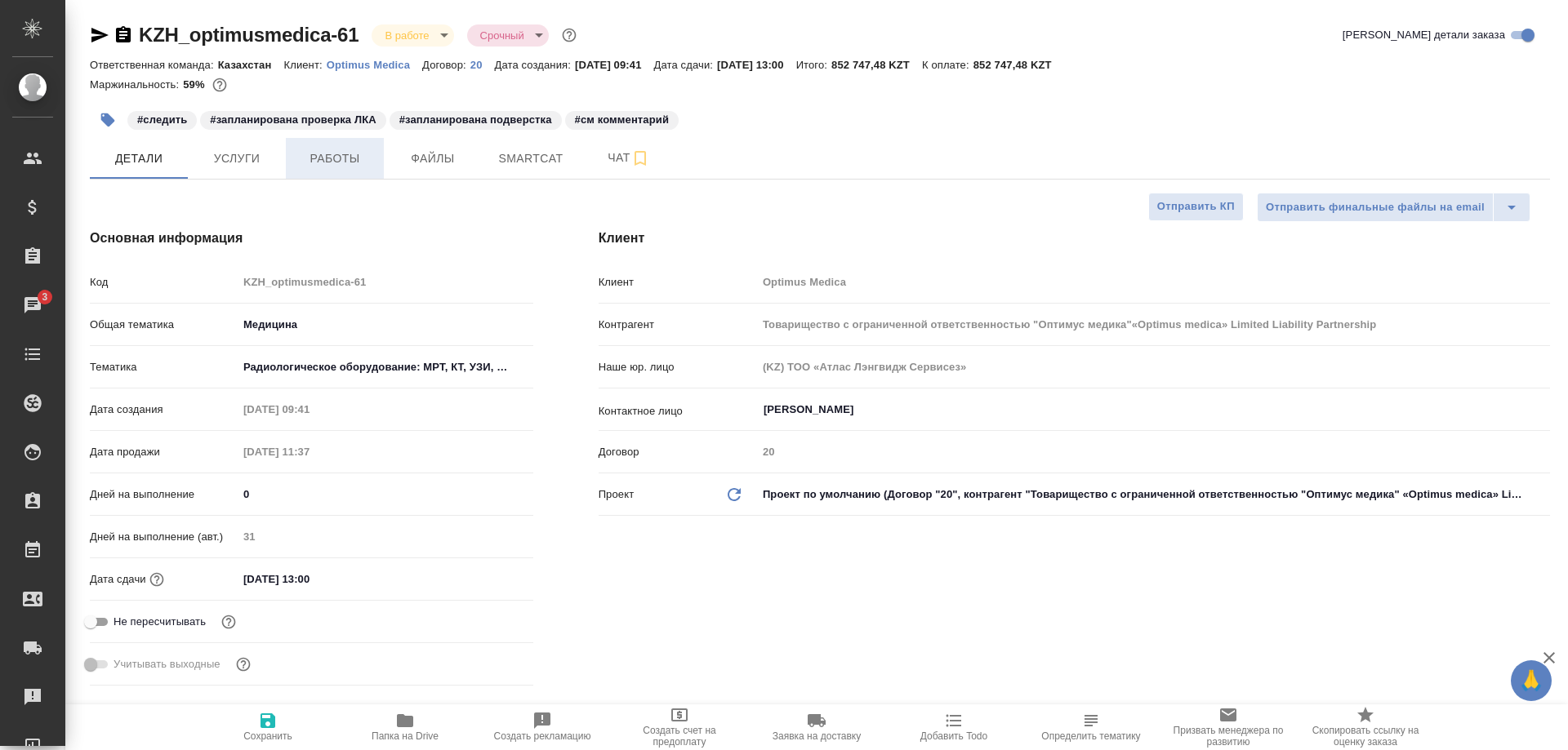
click at [312, 171] on button "Работы" at bounding box center [334, 158] width 98 height 41
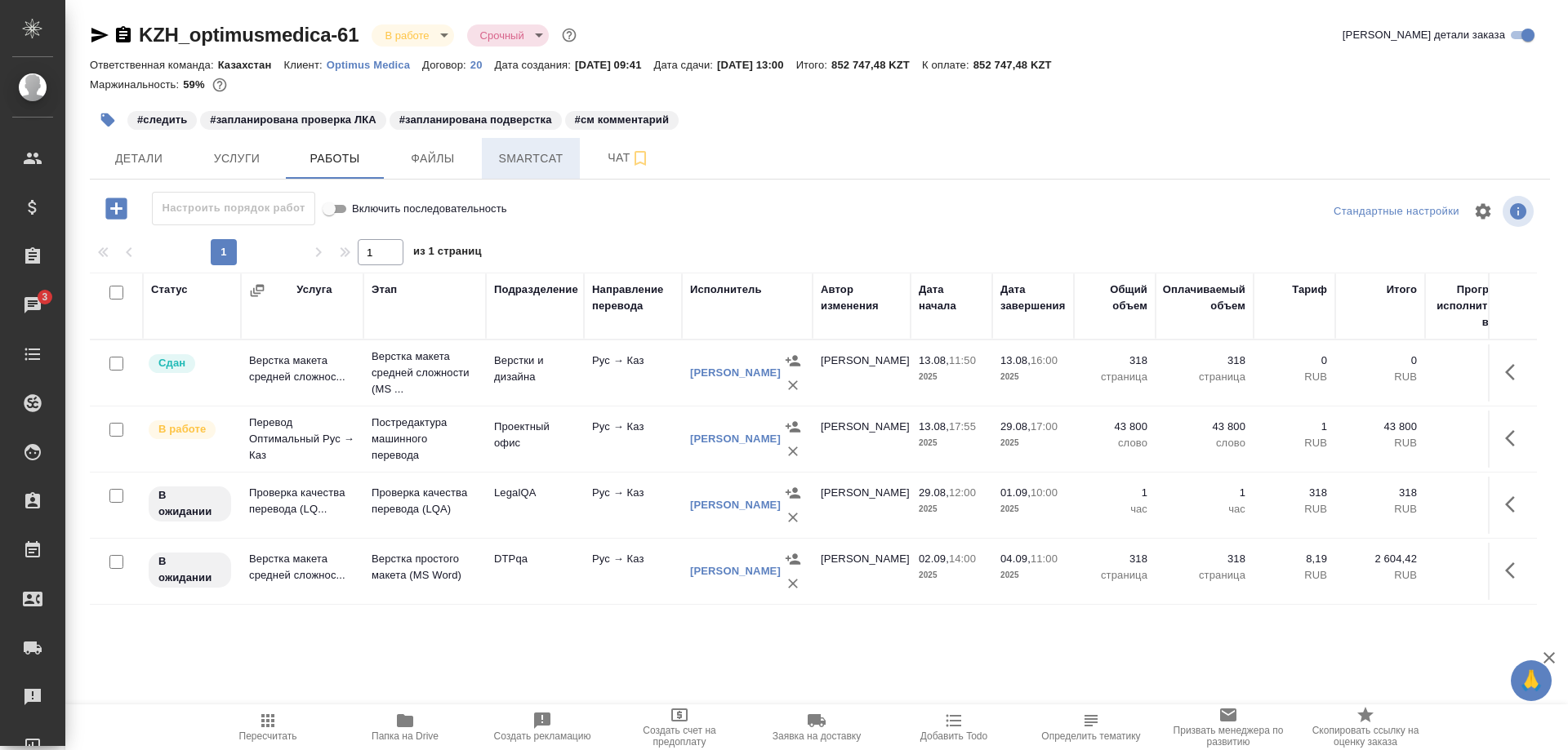
click at [524, 166] on span "Smartcat" at bounding box center [530, 158] width 78 height 21
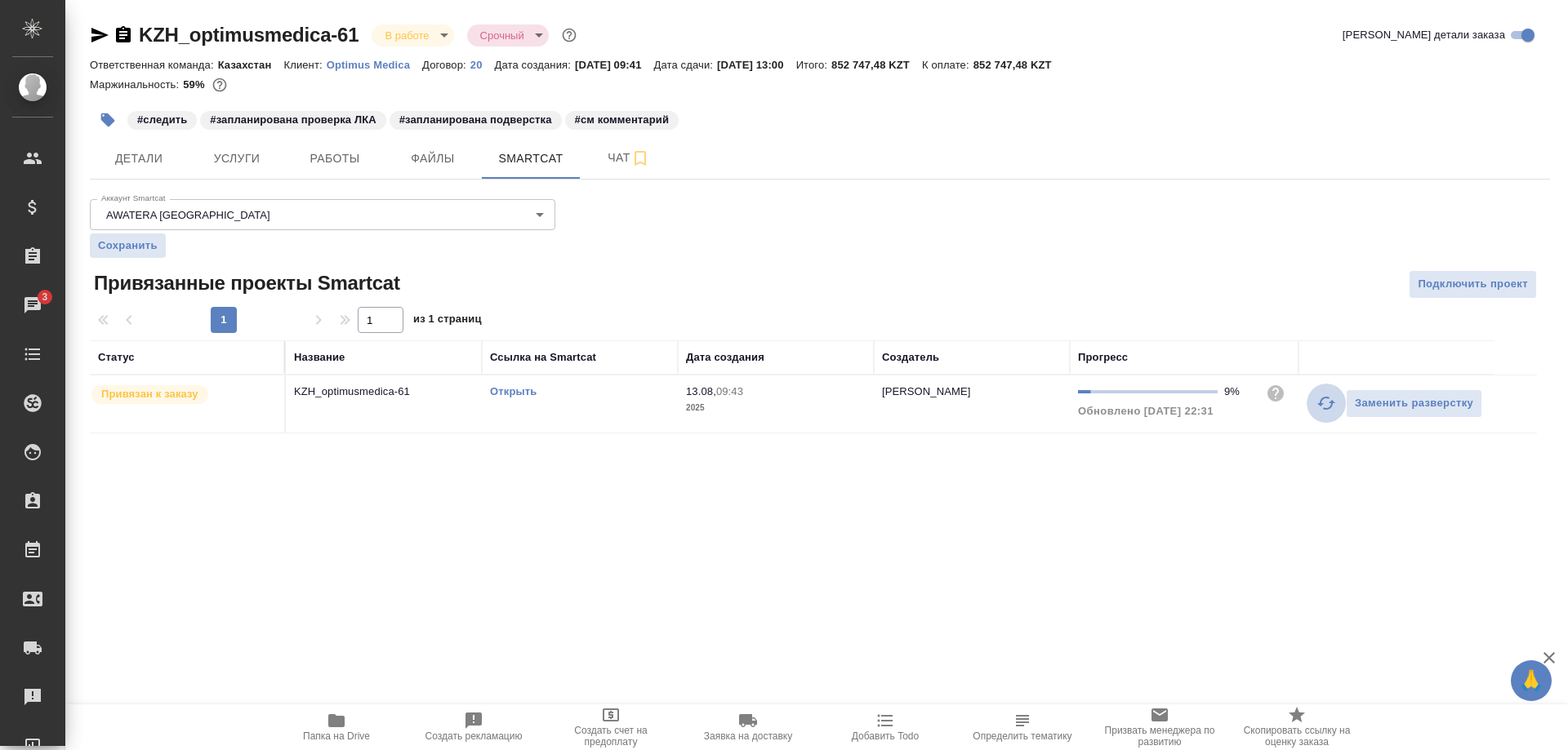
click at [1321, 403] on icon "button" at bounding box center [1327, 403] width 18 height 13
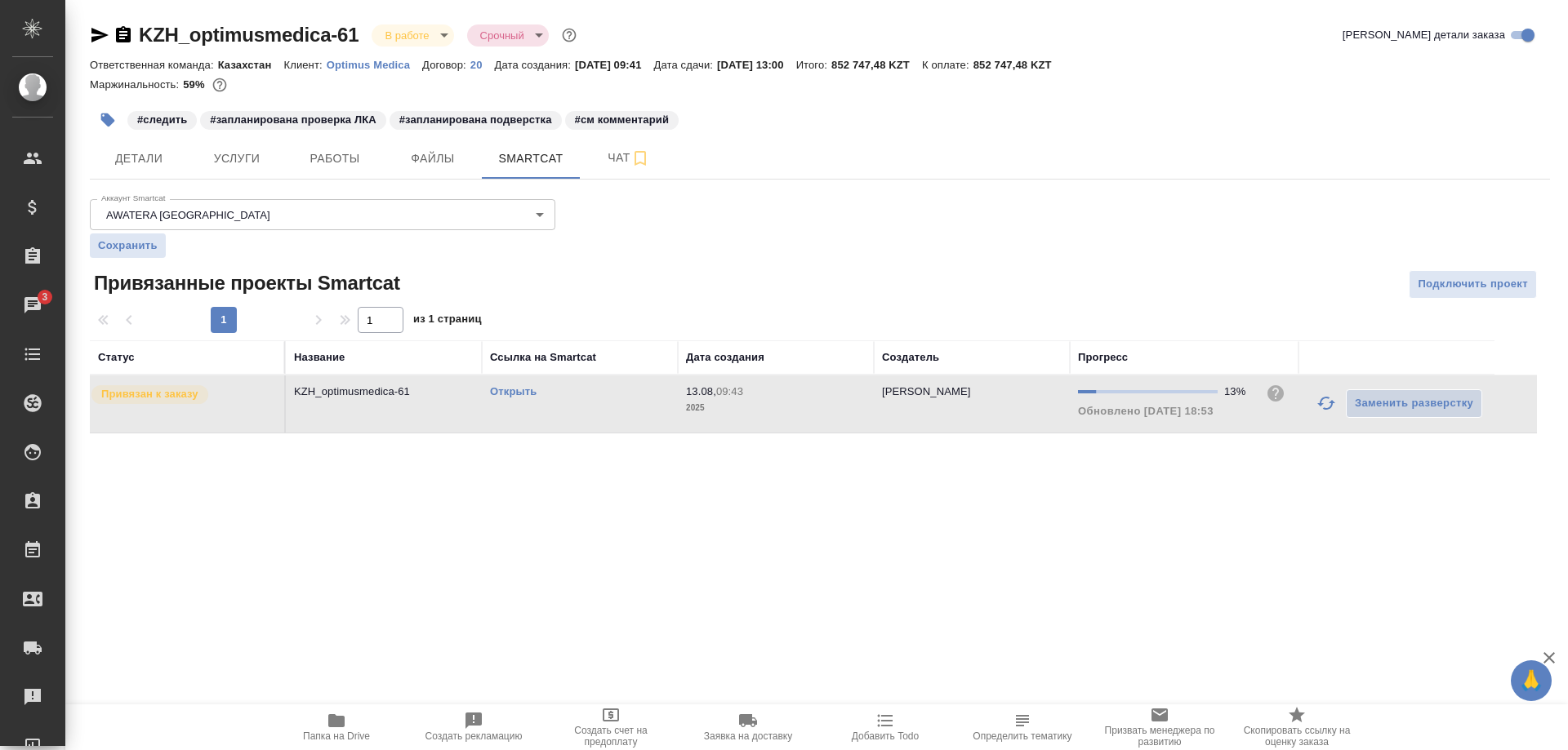
click at [508, 393] on link "Открыть" at bounding box center [513, 391] width 47 height 12
click at [492, 390] on link "Открыть" at bounding box center [513, 391] width 47 height 12
click at [339, 162] on span "Работы" at bounding box center [334, 158] width 78 height 21
